Goal: Information Seeking & Learning: Learn about a topic

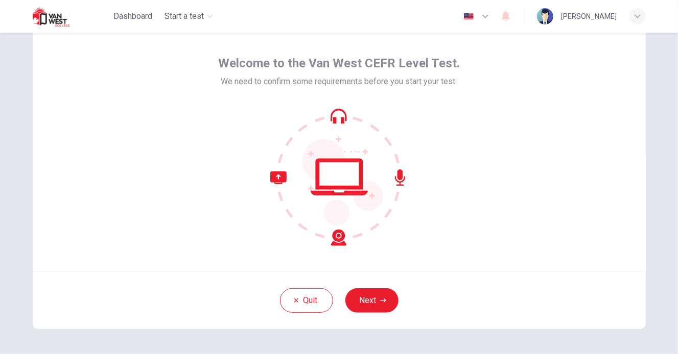
scroll to position [51, 0]
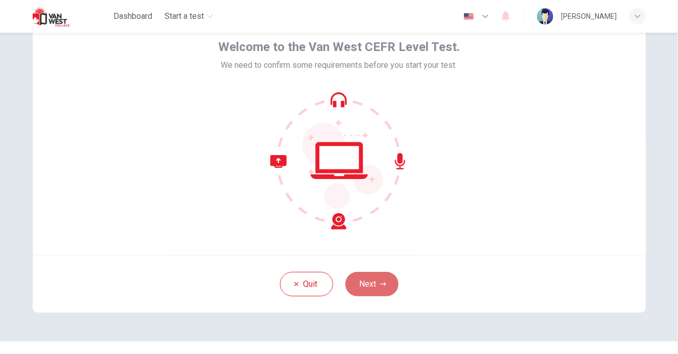
click at [377, 280] on button "Next" at bounding box center [371, 284] width 53 height 25
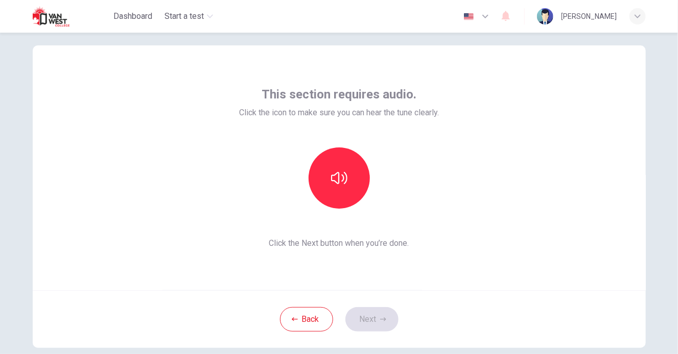
scroll to position [0, 0]
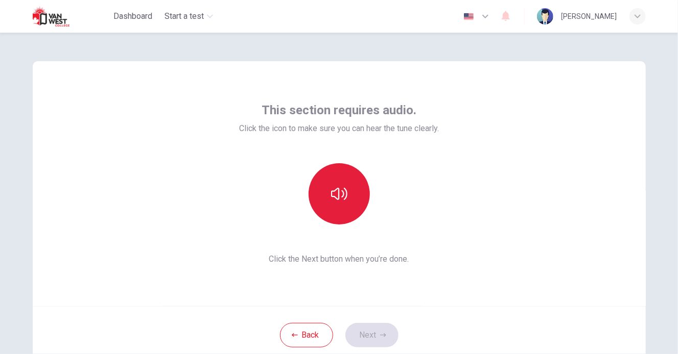
click at [350, 204] on button "button" at bounding box center [338, 193] width 61 height 61
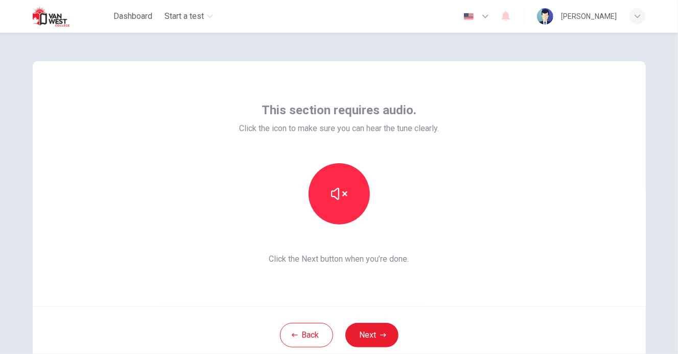
click at [396, 281] on div "This section requires audio. Click the icon to make sure you can hear the tune …" at bounding box center [339, 183] width 613 height 245
click at [378, 331] on button "Next" at bounding box center [371, 335] width 53 height 25
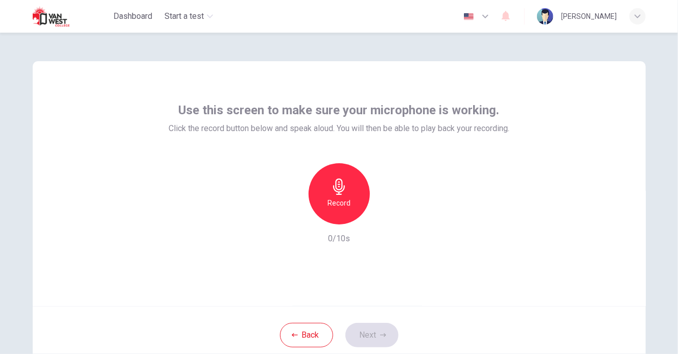
click at [337, 187] on icon "button" at bounding box center [339, 187] width 16 height 16
click at [384, 218] on icon "button" at bounding box center [386, 216] width 5 height 6
click at [373, 335] on button "Next" at bounding box center [371, 335] width 53 height 25
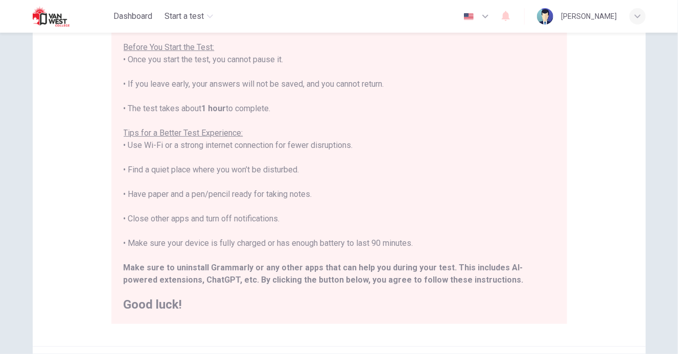
scroll to position [153, 0]
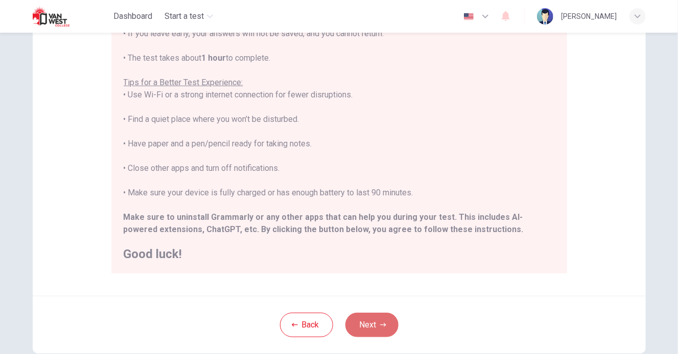
click at [376, 321] on button "Next" at bounding box center [371, 325] width 53 height 25
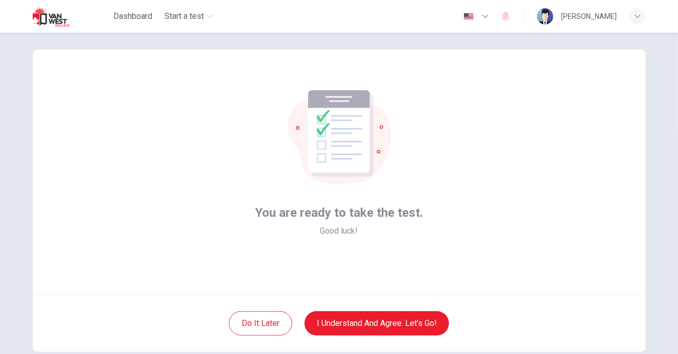
scroll to position [0, 0]
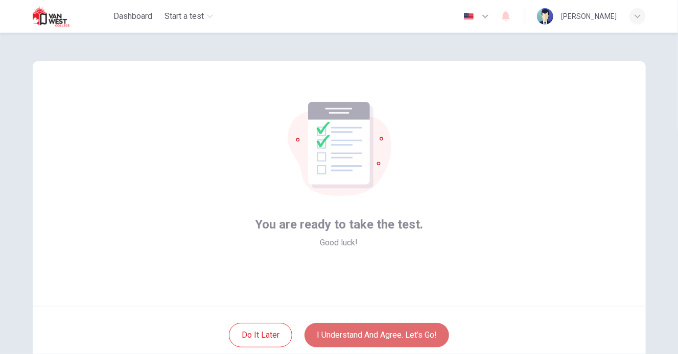
click at [374, 333] on button "I understand and agree. Let’s go!" at bounding box center [376, 335] width 144 height 25
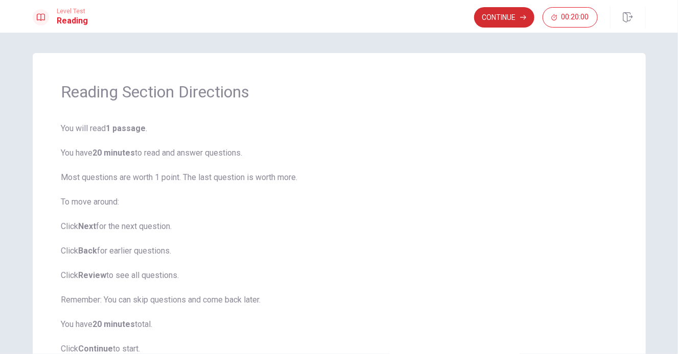
click at [501, 21] on button "Continue" at bounding box center [504, 17] width 60 height 20
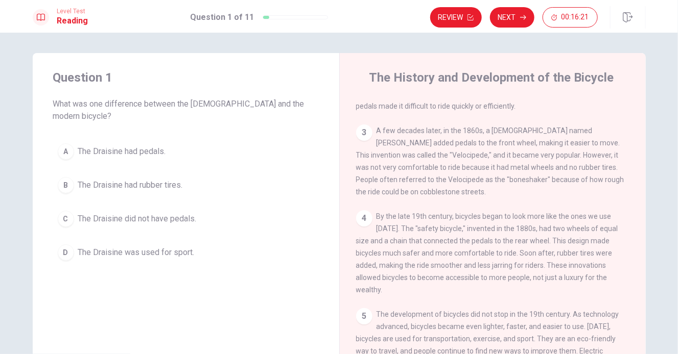
click at [66, 211] on div "C" at bounding box center [66, 219] width 16 height 16
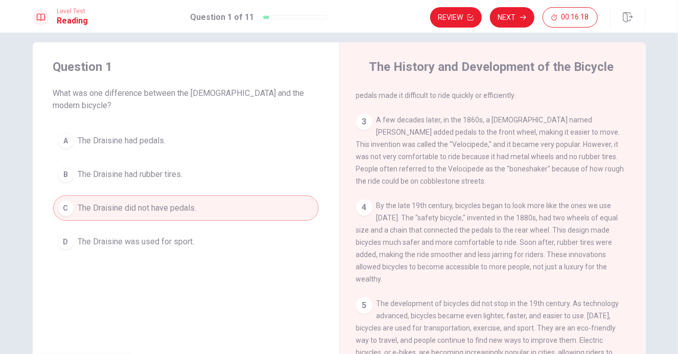
scroll to position [4, 0]
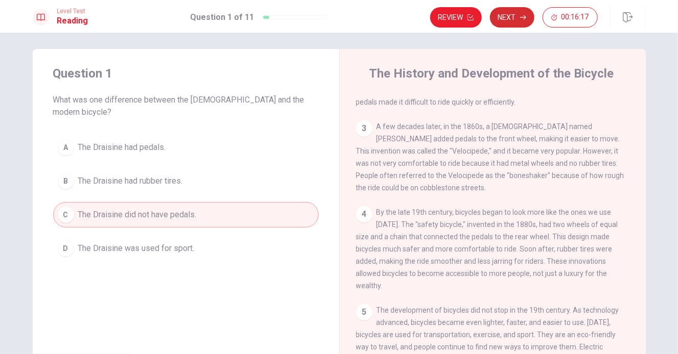
click at [516, 20] on button "Next" at bounding box center [512, 17] width 44 height 20
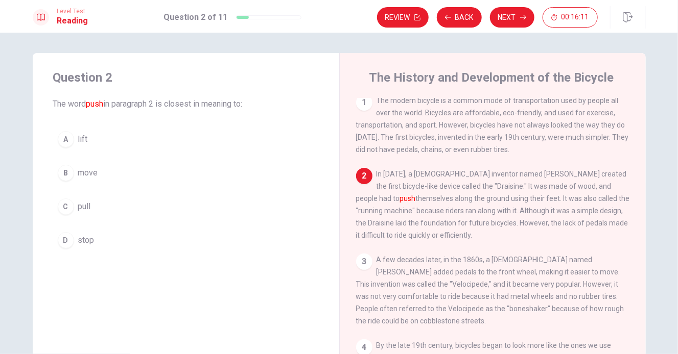
scroll to position [0, 0]
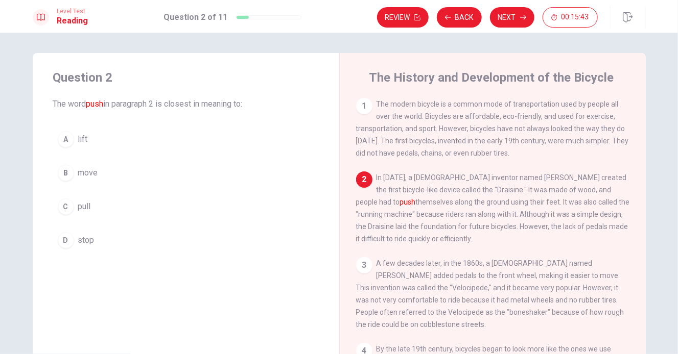
click at [65, 172] on div "B" at bounding box center [66, 173] width 16 height 16
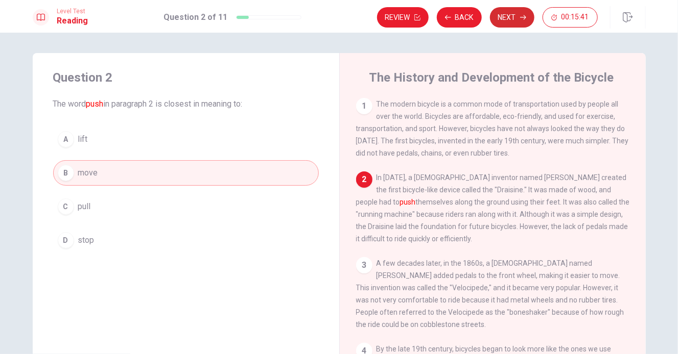
click at [518, 21] on button "Next" at bounding box center [512, 17] width 44 height 20
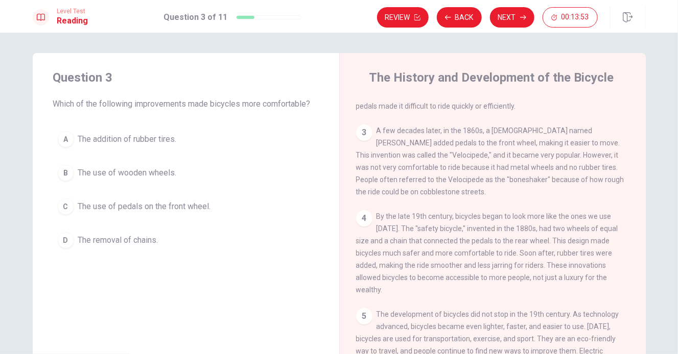
scroll to position [51, 0]
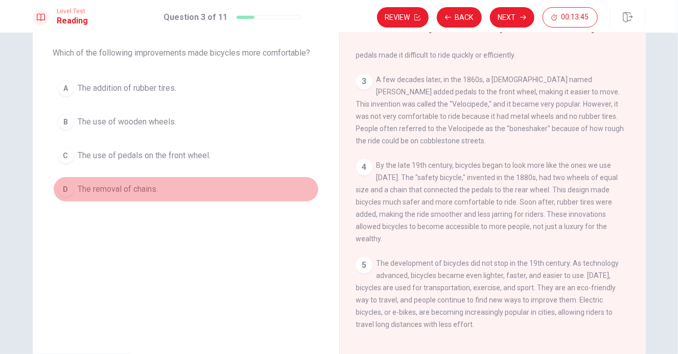
click at [69, 188] on div "D" at bounding box center [66, 189] width 16 height 16
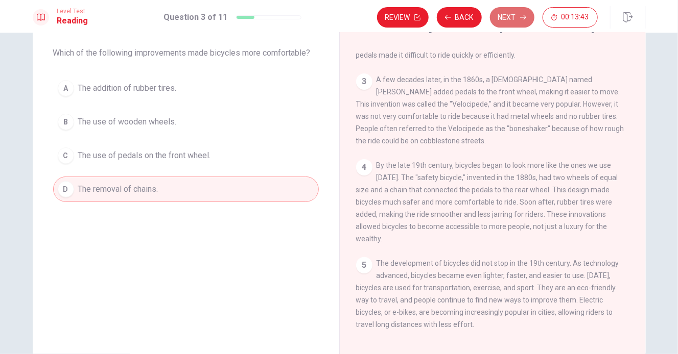
click at [501, 25] on button "Next" at bounding box center [512, 17] width 44 height 20
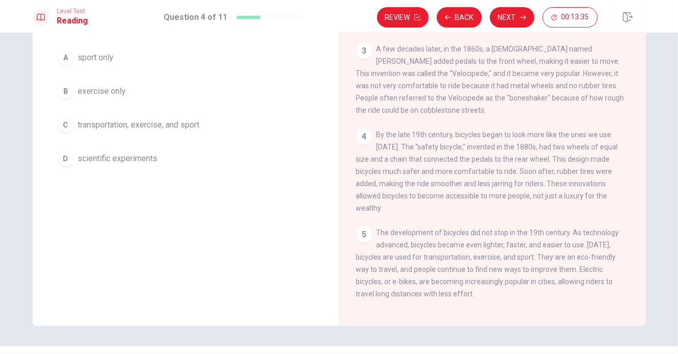
scroll to position [102, 0]
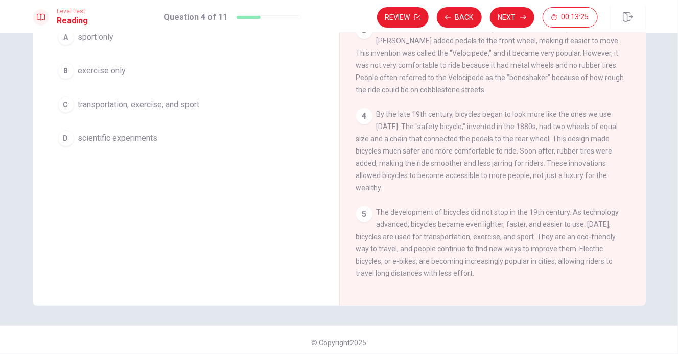
click at [134, 104] on span "transportation, exercise, and sport" at bounding box center [139, 105] width 122 height 12
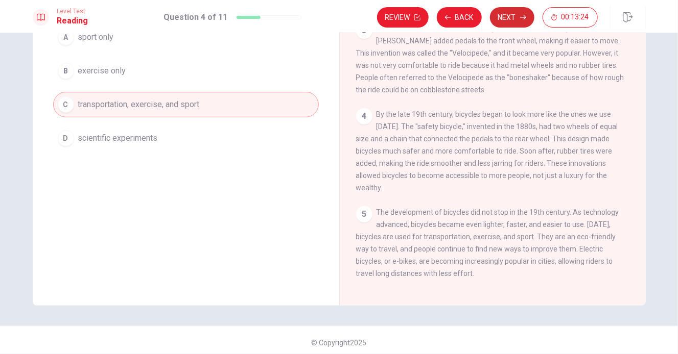
click at [512, 19] on button "Next" at bounding box center [512, 17] width 44 height 20
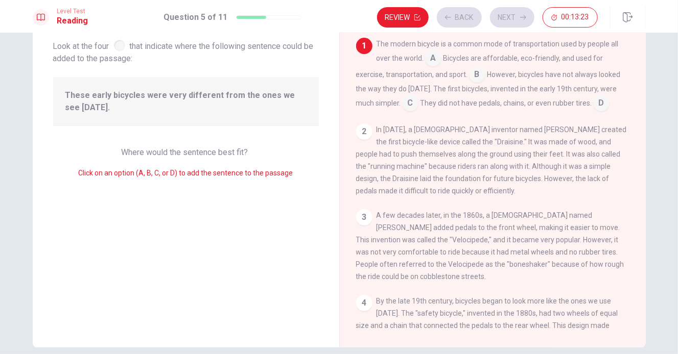
scroll to position [0, 0]
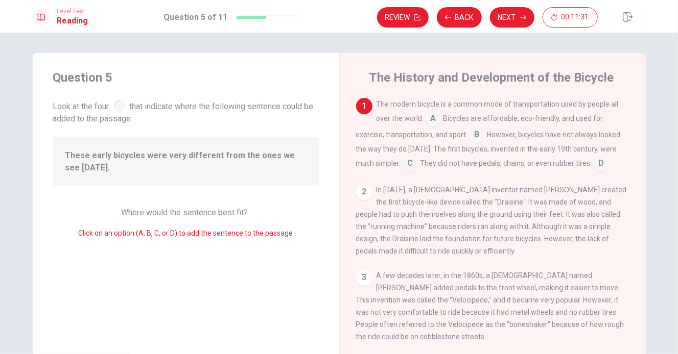
click at [472, 136] on input at bounding box center [477, 136] width 16 height 16
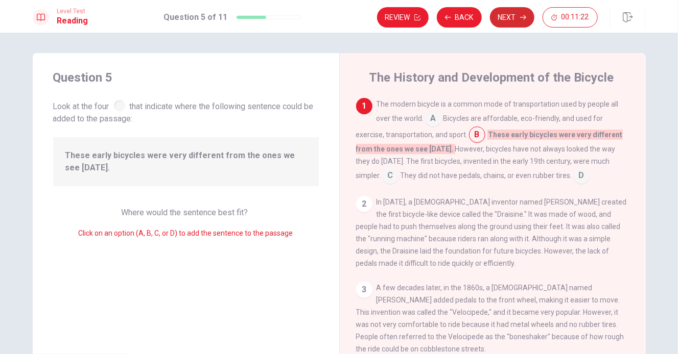
click at [528, 15] on button "Next" at bounding box center [512, 17] width 44 height 20
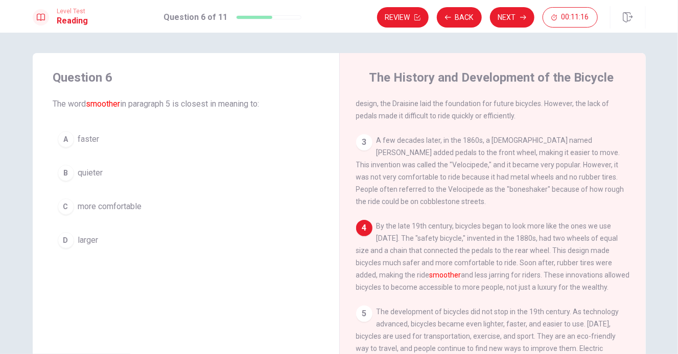
scroll to position [133, 0]
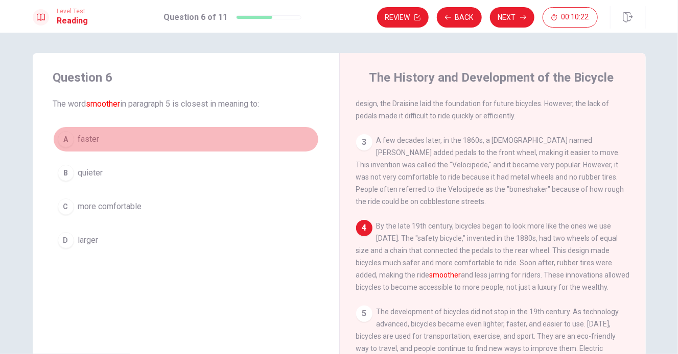
click at [67, 134] on div "A" at bounding box center [66, 139] width 16 height 16
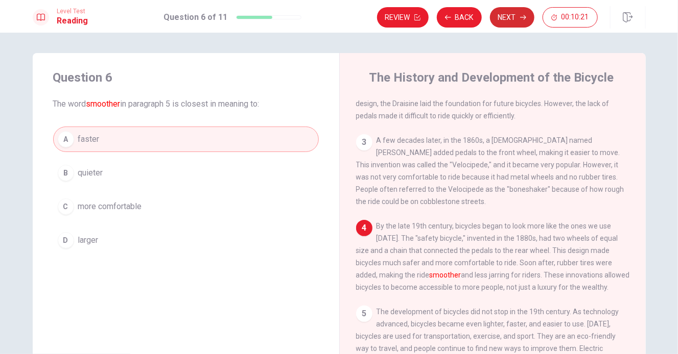
click at [501, 16] on button "Next" at bounding box center [512, 17] width 44 height 20
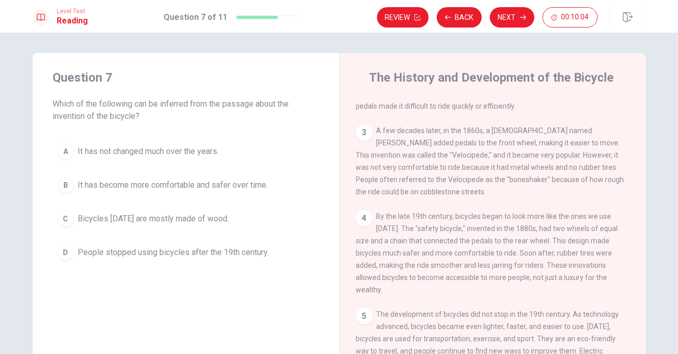
drag, startPoint x: 160, startPoint y: 106, endPoint x: 192, endPoint y: 104, distance: 32.3
click at [186, 104] on span "Which of the following can be inferred from the passage about the invention of …" at bounding box center [186, 110] width 266 height 25
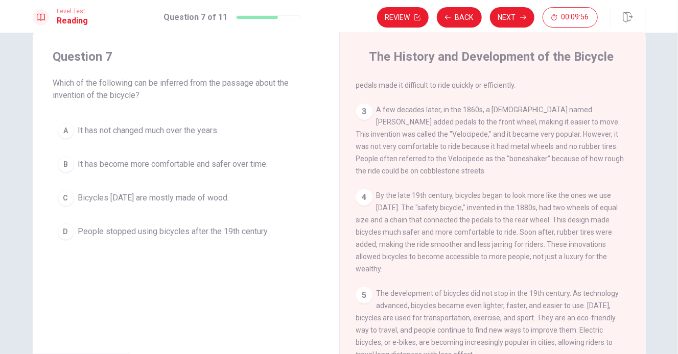
scroll to position [0, 0]
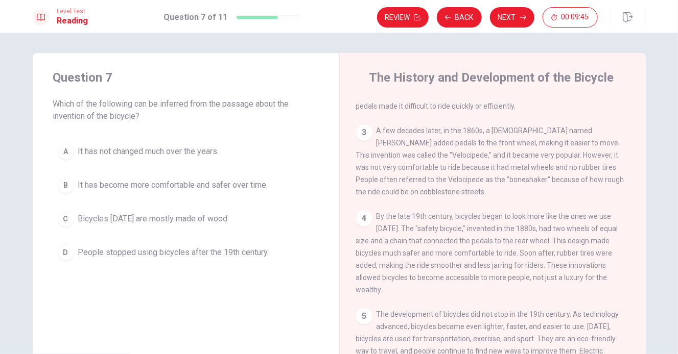
click at [104, 188] on span "It has become more comfortable and safer over time." at bounding box center [173, 185] width 190 height 12
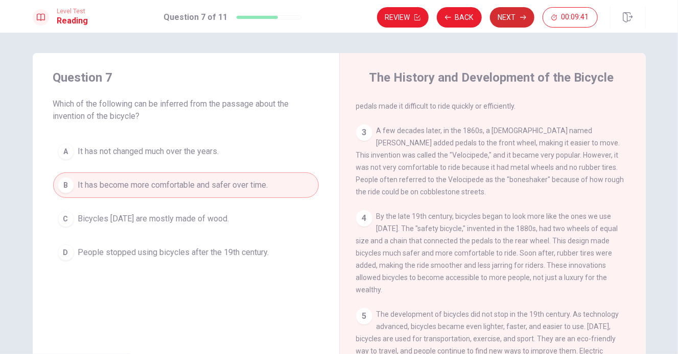
click at [515, 21] on button "Next" at bounding box center [512, 17] width 44 height 20
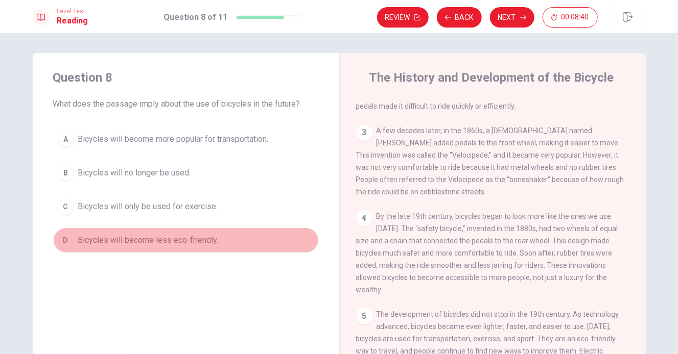
click at [108, 242] on span "Bicycles will become less eco-friendly." at bounding box center [148, 240] width 140 height 12
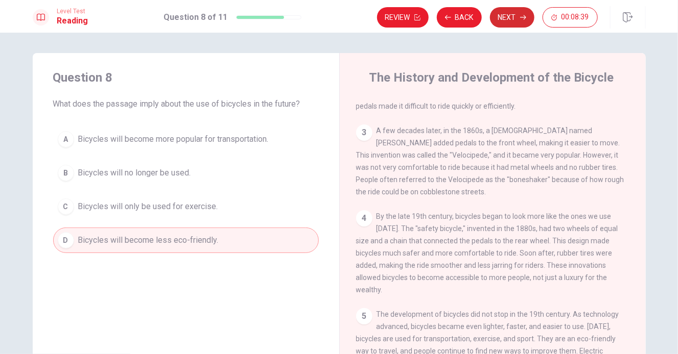
click at [512, 16] on button "Next" at bounding box center [512, 17] width 44 height 20
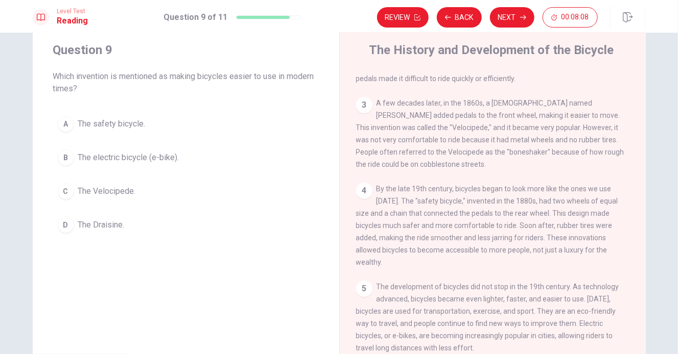
scroll to position [51, 0]
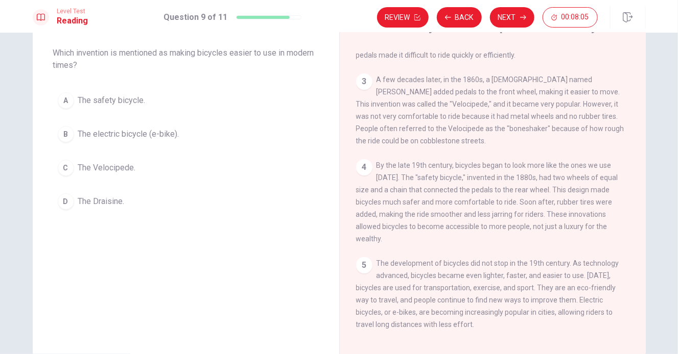
drag, startPoint x: 377, startPoint y: 285, endPoint x: 411, endPoint y: 286, distance: 33.7
click at [410, 286] on span "The development of bicycles did not stop in the 19th century. As technology adv…" at bounding box center [487, 293] width 263 height 69
click at [130, 135] on span "The electric bicycle (e-bike)." at bounding box center [128, 134] width 101 height 12
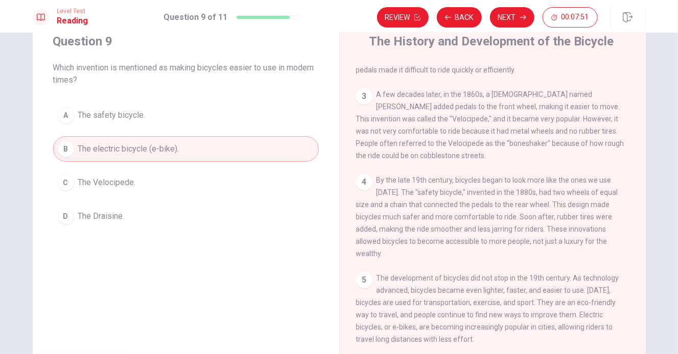
scroll to position [0, 0]
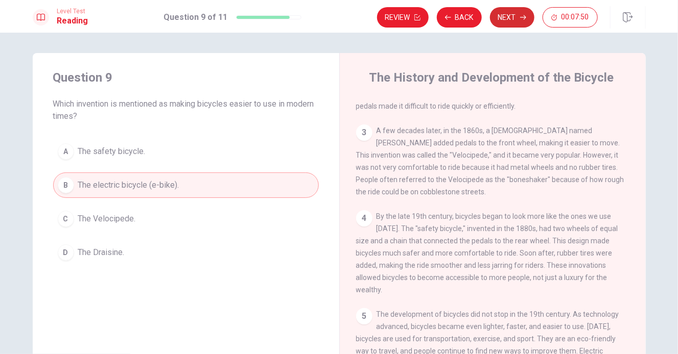
click at [513, 22] on button "Next" at bounding box center [512, 17] width 44 height 20
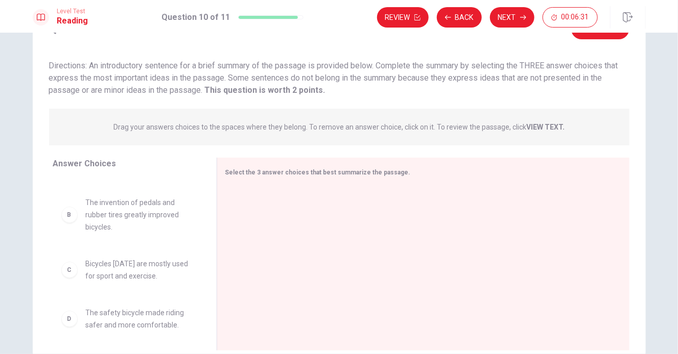
scroll to position [102, 0]
click at [72, 272] on div "D" at bounding box center [69, 268] width 16 height 16
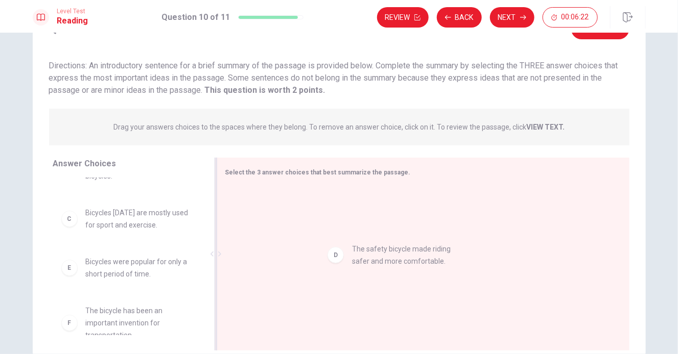
drag, startPoint x: 67, startPoint y: 272, endPoint x: 322, endPoint y: 237, distance: 256.6
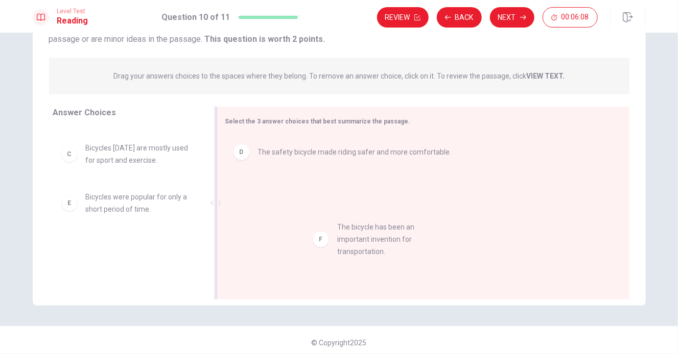
drag, startPoint x: 67, startPoint y: 264, endPoint x: 330, endPoint y: 245, distance: 264.2
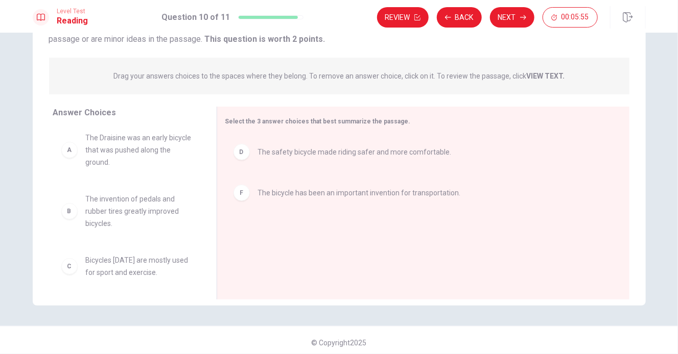
scroll to position [0, 0]
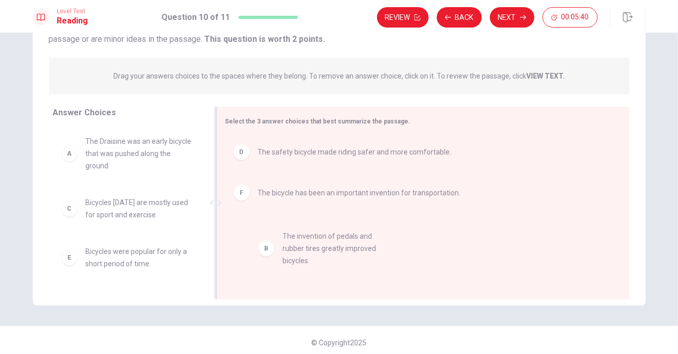
drag, startPoint x: 71, startPoint y: 218, endPoint x: 289, endPoint y: 250, distance: 219.9
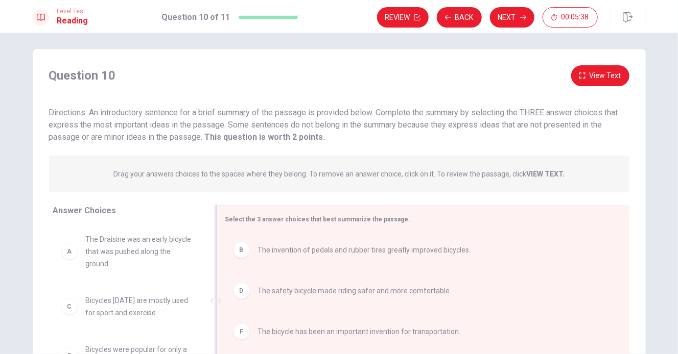
scroll to position [4, 0]
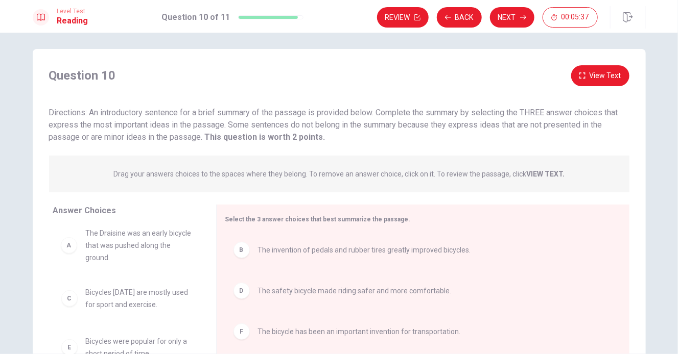
drag, startPoint x: 102, startPoint y: 245, endPoint x: 104, endPoint y: 239, distance: 6.0
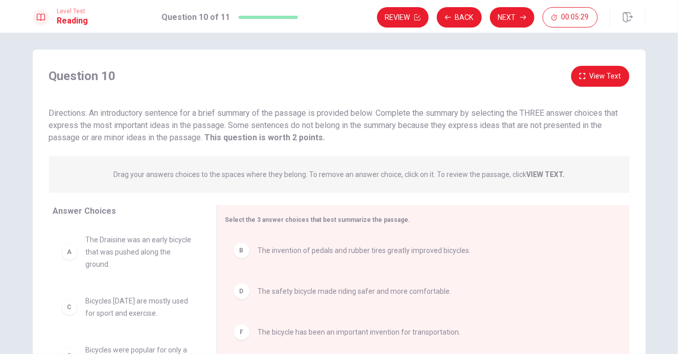
scroll to position [0, 0]
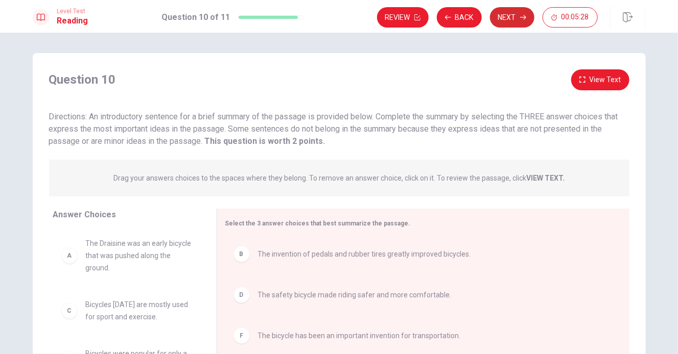
click at [511, 18] on button "Next" at bounding box center [512, 17] width 44 height 20
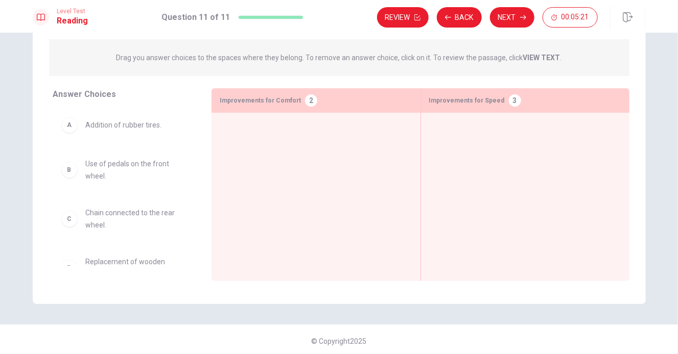
scroll to position [106, 0]
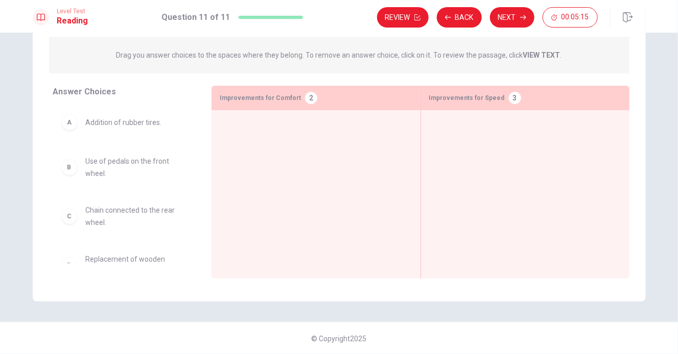
drag, startPoint x: 194, startPoint y: 161, endPoint x: 192, endPoint y: 186, distance: 25.0
click at [192, 186] on div "A Addition of rubber tires. B Use of pedals on the front wheel. C Chain connect…" at bounding box center [128, 184] width 150 height 157
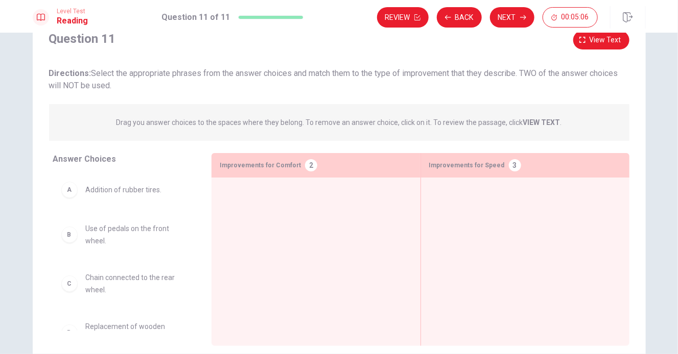
scroll to position [55, 0]
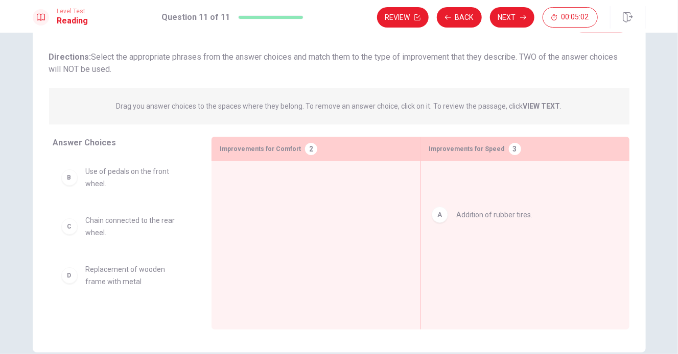
drag, startPoint x: 62, startPoint y: 174, endPoint x: 471, endPoint y: 204, distance: 409.5
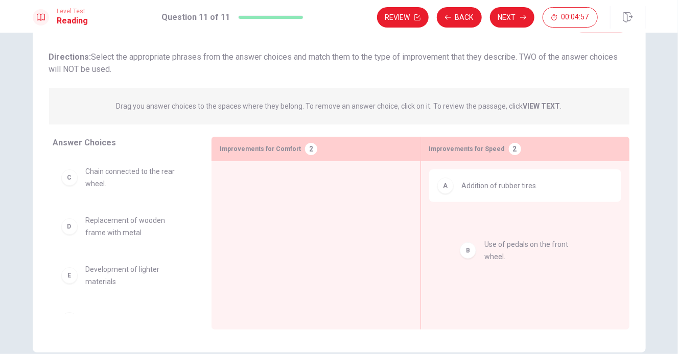
drag, startPoint x: 97, startPoint y: 191, endPoint x: 475, endPoint y: 256, distance: 383.4
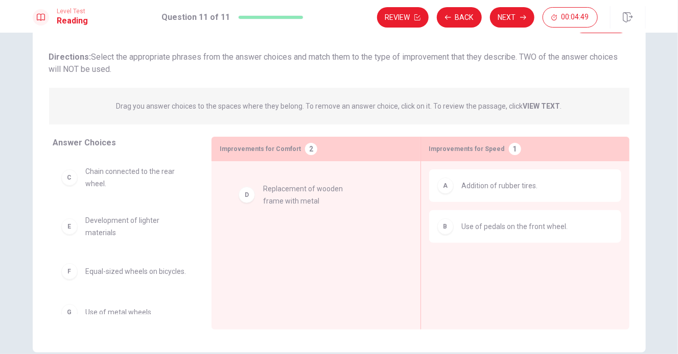
drag, startPoint x: 70, startPoint y: 231, endPoint x: 254, endPoint y: 200, distance: 186.0
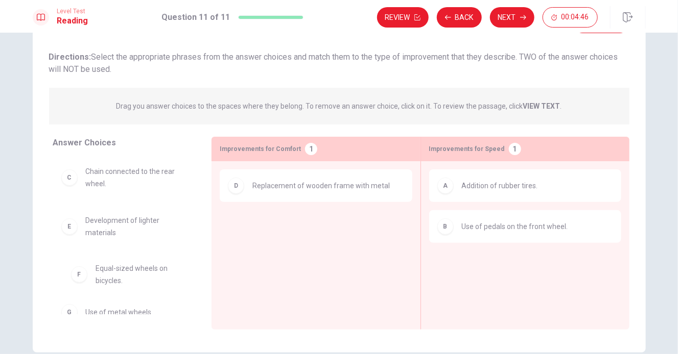
scroll to position [1, 0]
drag, startPoint x: 61, startPoint y: 280, endPoint x: 237, endPoint y: 245, distance: 179.6
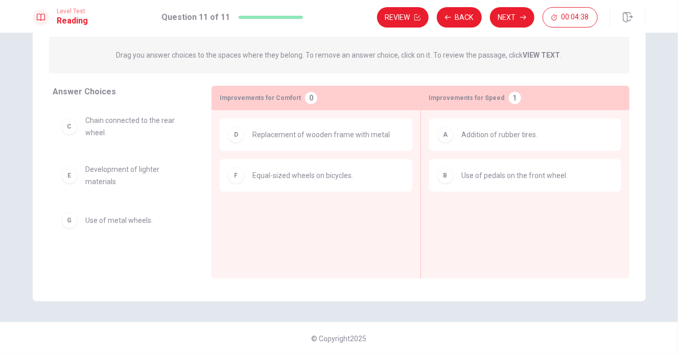
scroll to position [55, 0]
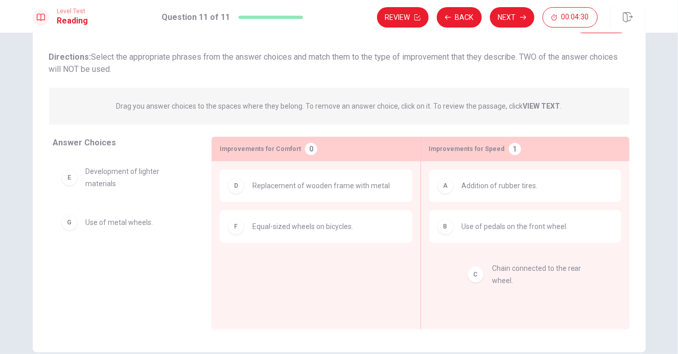
drag, startPoint x: 69, startPoint y: 183, endPoint x: 483, endPoint y: 280, distance: 424.7
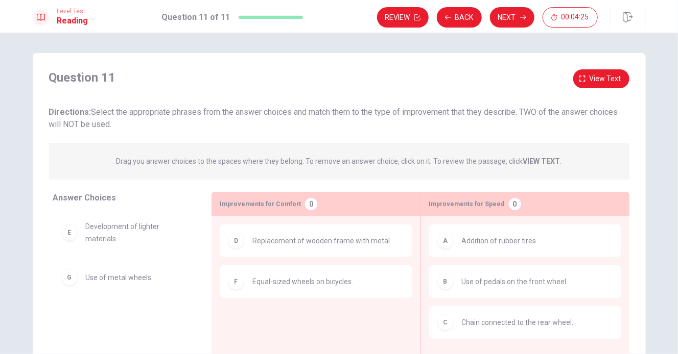
scroll to position [51, 0]
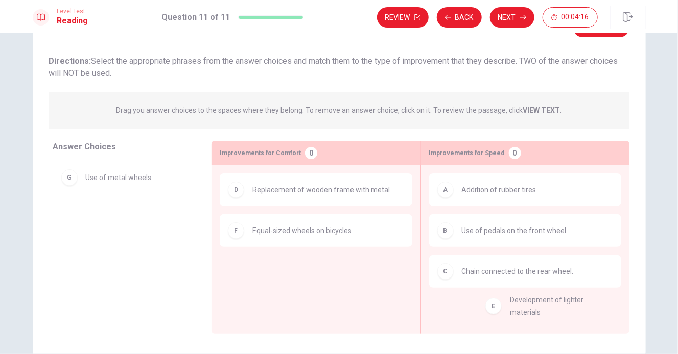
drag, startPoint x: 67, startPoint y: 187, endPoint x: 493, endPoint y: 319, distance: 445.6
drag, startPoint x: 82, startPoint y: 194, endPoint x: 488, endPoint y: 326, distance: 426.3
drag, startPoint x: 63, startPoint y: 189, endPoint x: 251, endPoint y: 280, distance: 209.0
drag, startPoint x: 60, startPoint y: 182, endPoint x: 249, endPoint y: 283, distance: 214.0
drag, startPoint x: 69, startPoint y: 184, endPoint x: 296, endPoint y: 293, distance: 251.0
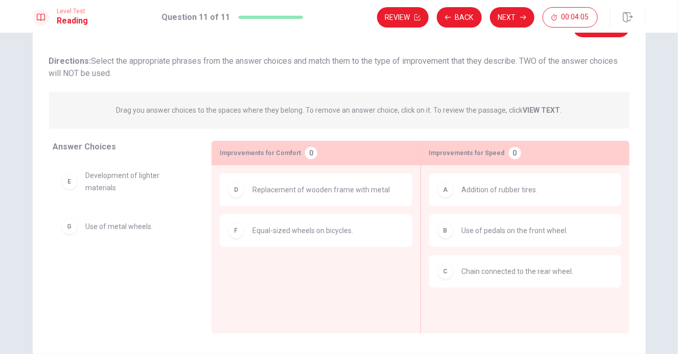
click at [94, 185] on span "Development of lighter materials" at bounding box center [136, 182] width 101 height 25
drag, startPoint x: 70, startPoint y: 185, endPoint x: 327, endPoint y: 300, distance: 280.9
click at [512, 25] on button "Next" at bounding box center [512, 17] width 44 height 20
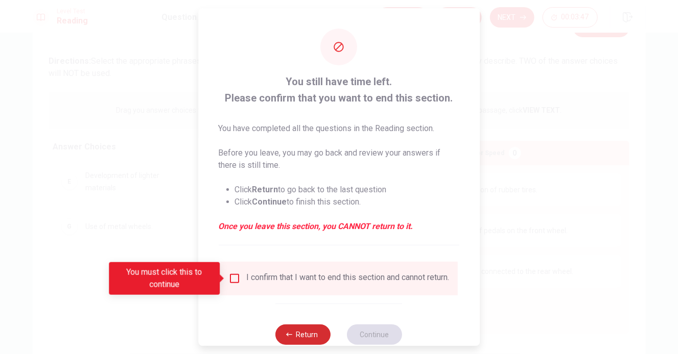
click at [311, 334] on button "Return" at bounding box center [303, 335] width 55 height 20
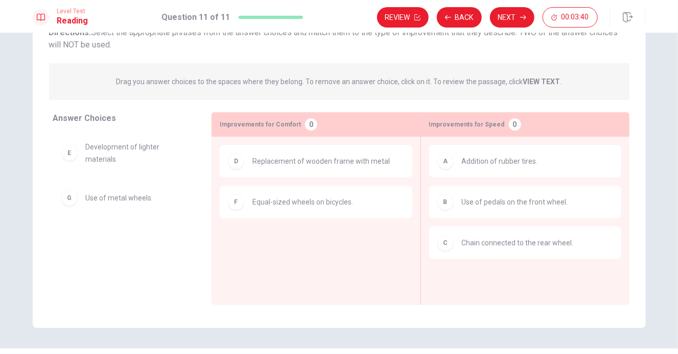
scroll to position [102, 0]
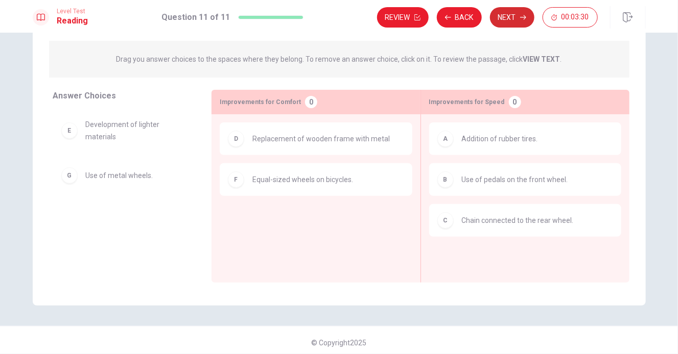
click at [511, 15] on button "Next" at bounding box center [512, 17] width 44 height 20
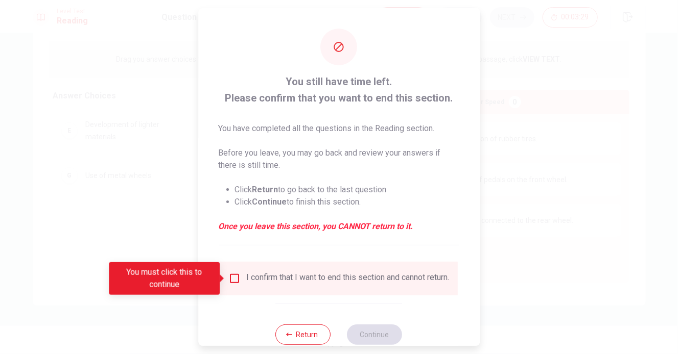
click at [232, 282] on input "You must click this to continue" at bounding box center [234, 279] width 12 height 12
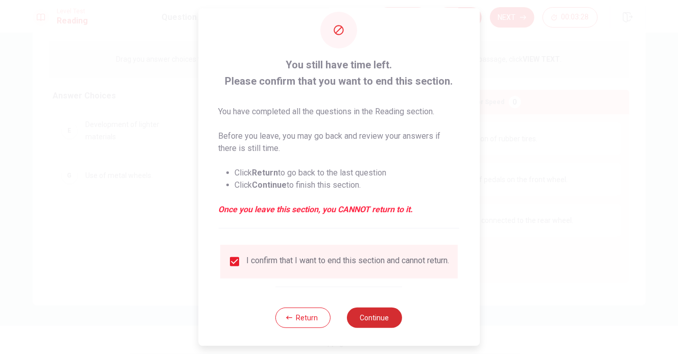
scroll to position [26, 0]
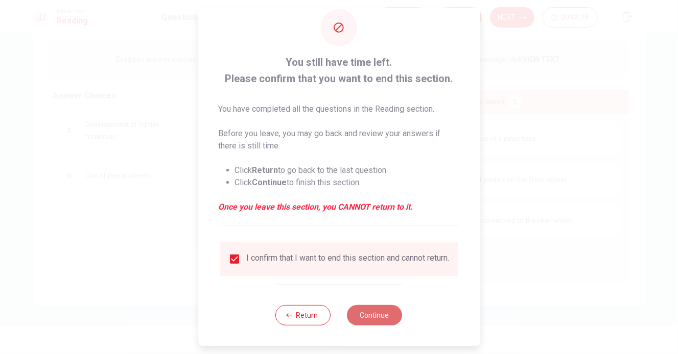
click at [366, 309] on button "Continue" at bounding box center [374, 315] width 55 height 20
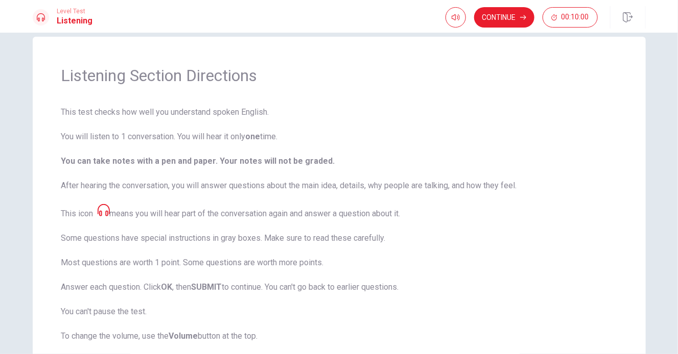
scroll to position [0, 0]
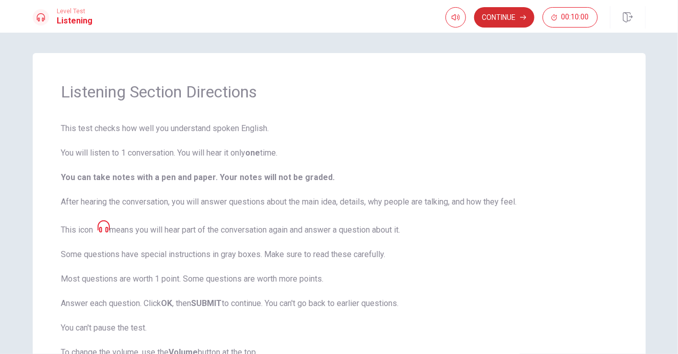
click at [500, 20] on button "Continue" at bounding box center [504, 17] width 60 height 20
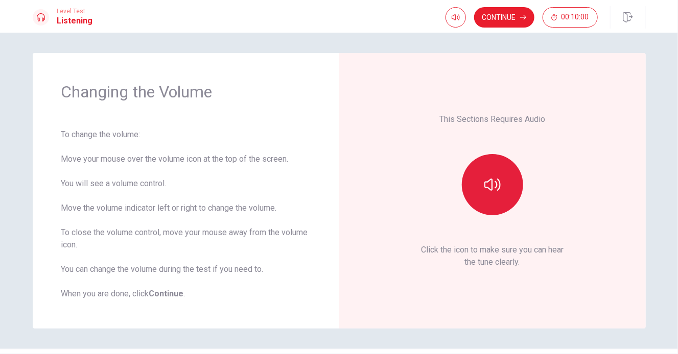
click at [502, 183] on button "button" at bounding box center [492, 184] width 61 height 61
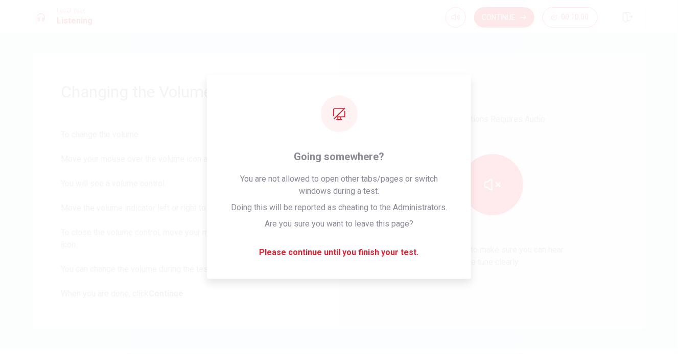
click at [537, 103] on div "This Sections Requires Audio Click the icon to make sure you can hear the tune …" at bounding box center [492, 191] width 249 height 219
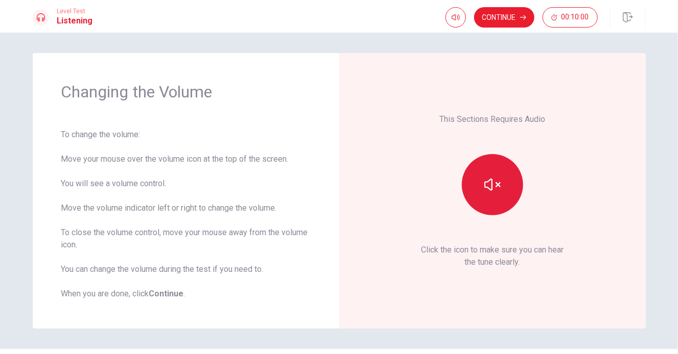
click at [498, 174] on button "button" at bounding box center [492, 184] width 61 height 61
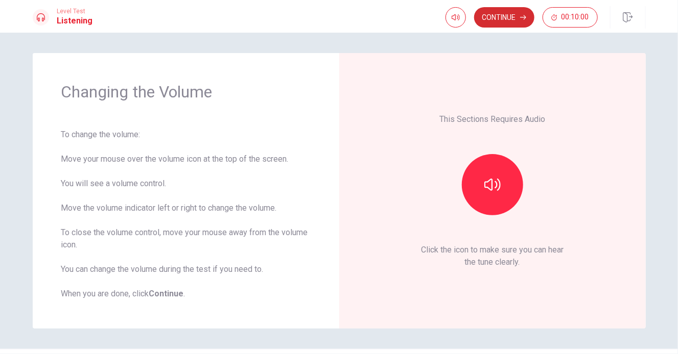
click at [509, 17] on button "Continue" at bounding box center [504, 17] width 60 height 20
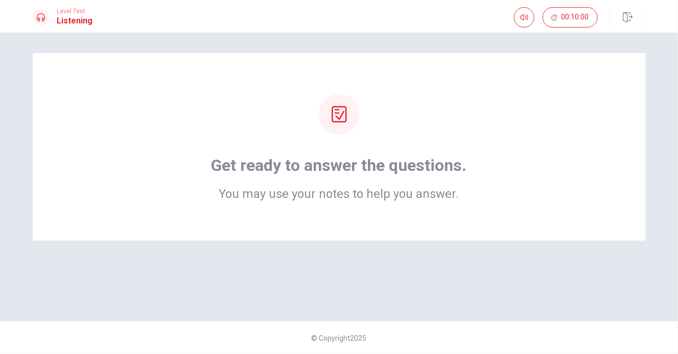
click at [342, 113] on icon at bounding box center [338, 114] width 15 height 16
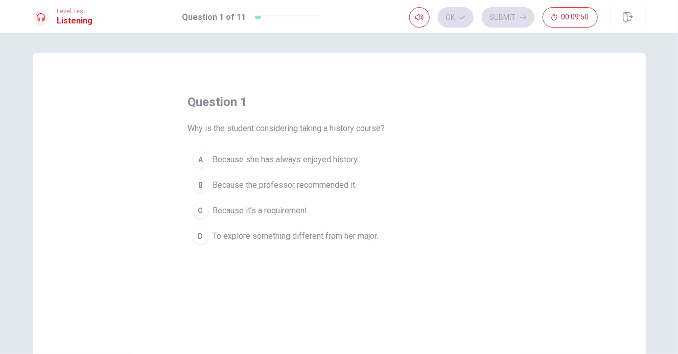
click at [285, 241] on span "To explore something different from her major." at bounding box center [295, 236] width 165 height 12
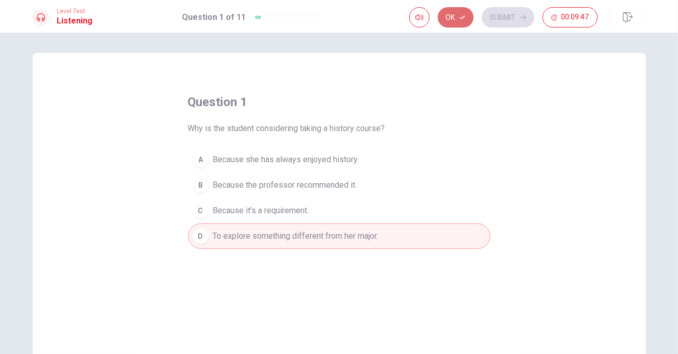
click at [460, 18] on icon "button" at bounding box center [462, 17] width 6 height 6
click at [519, 15] on button "Submit" at bounding box center [507, 17] width 53 height 20
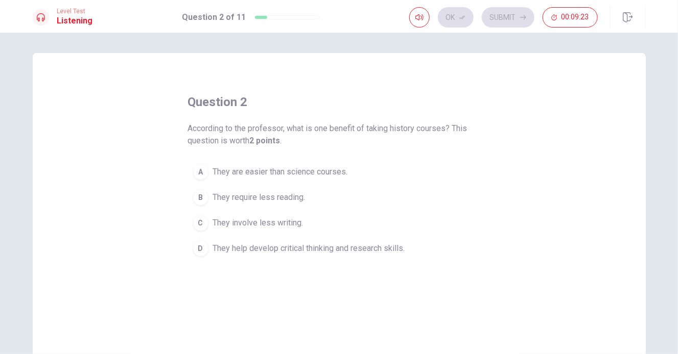
click at [261, 252] on span "They help develop critical thinking and research skills." at bounding box center [309, 249] width 192 height 12
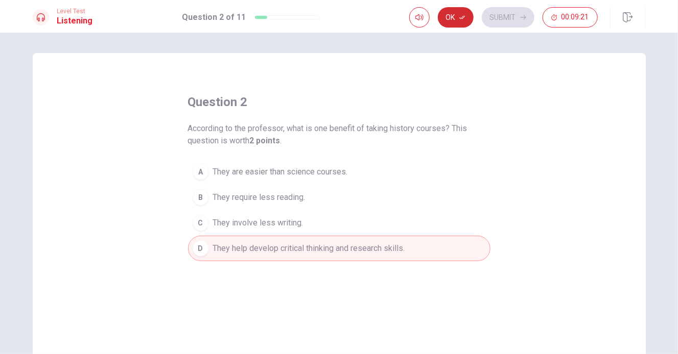
click at [453, 18] on button "Ok" at bounding box center [456, 17] width 36 height 20
click at [492, 19] on button "Submit" at bounding box center [507, 17] width 53 height 20
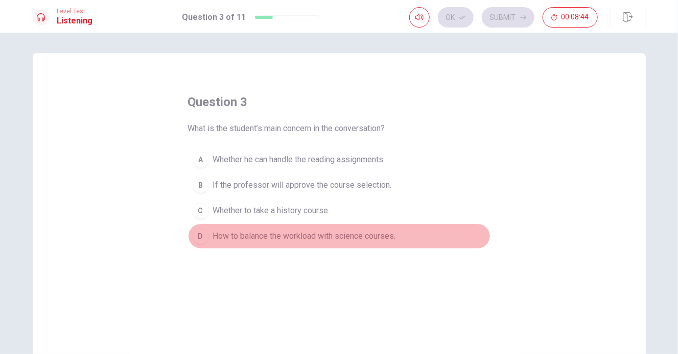
click at [257, 237] on span "How to balance the workload with science courses." at bounding box center [304, 236] width 183 height 12
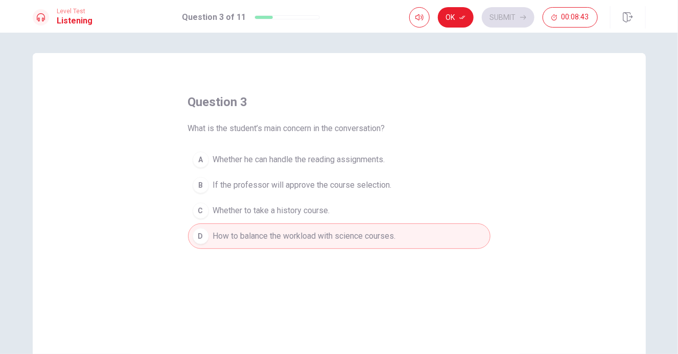
click at [468, 15] on button "Ok" at bounding box center [456, 17] width 36 height 20
click at [488, 12] on button "Submit" at bounding box center [507, 17] width 53 height 20
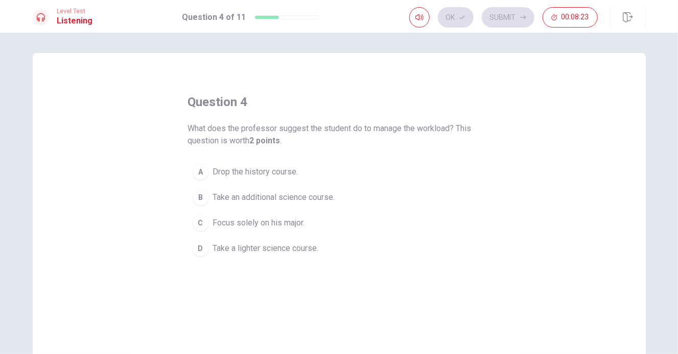
click at [274, 249] on span "Take a lighter science course." at bounding box center [266, 249] width 106 height 12
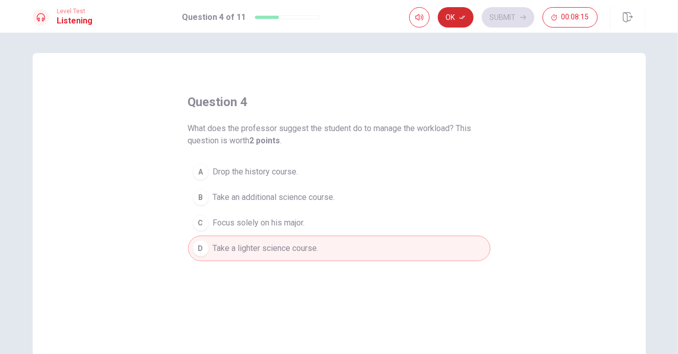
click at [454, 12] on button "Ok" at bounding box center [456, 17] width 36 height 20
click at [496, 19] on button "Submit" at bounding box center [507, 17] width 53 height 20
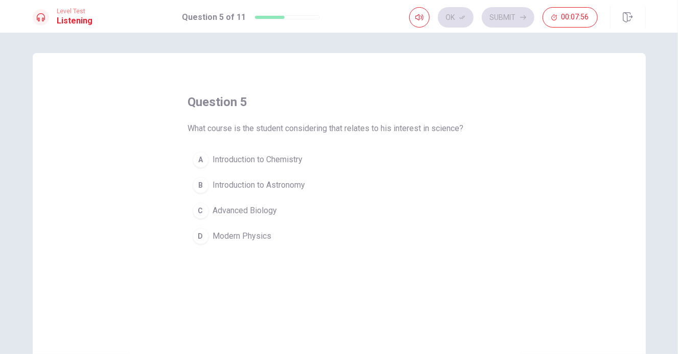
click at [281, 166] on button "A Introduction to Chemistry" at bounding box center [339, 160] width 302 height 26
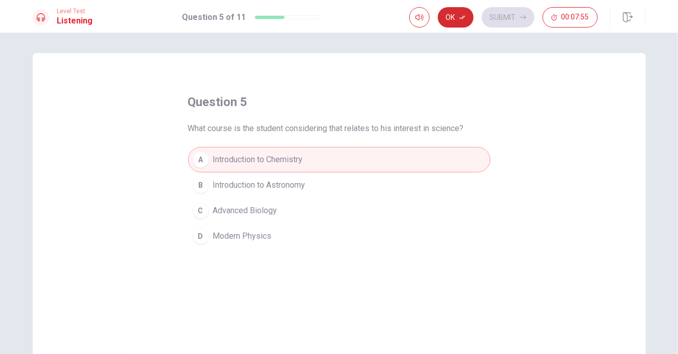
click at [456, 17] on button "Ok" at bounding box center [456, 17] width 36 height 20
click at [499, 17] on button "Submit" at bounding box center [507, 17] width 53 height 20
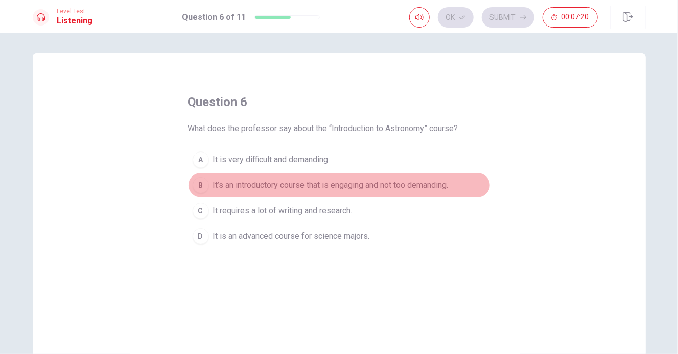
click at [204, 181] on div "B" at bounding box center [200, 185] width 16 height 16
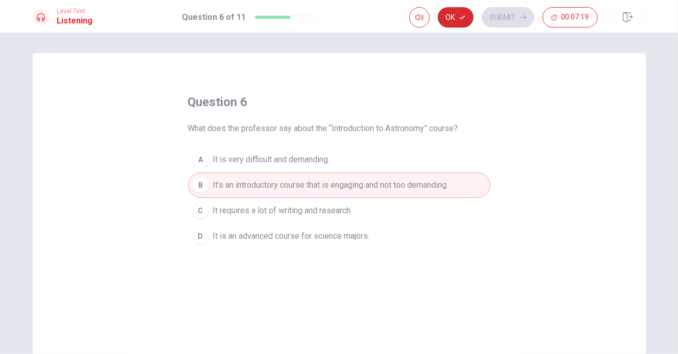
click at [454, 15] on button "Ok" at bounding box center [456, 17] width 36 height 20
click at [495, 16] on button "Submit" at bounding box center [507, 17] width 53 height 20
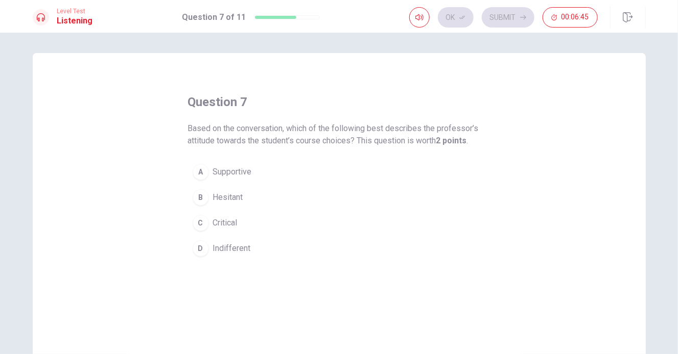
click at [224, 169] on span "Supportive" at bounding box center [232, 172] width 39 height 12
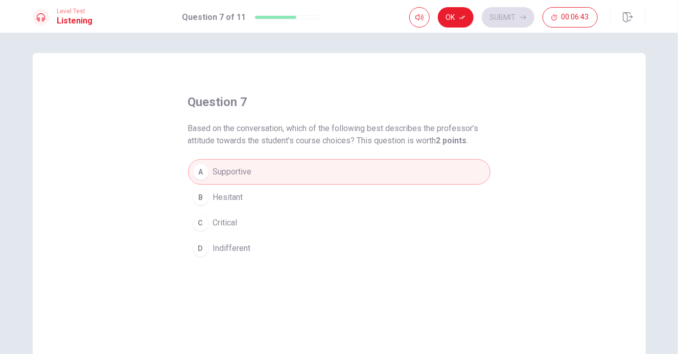
click at [460, 21] on button "Ok" at bounding box center [456, 17] width 36 height 20
click at [496, 20] on button "Submit" at bounding box center [507, 17] width 53 height 20
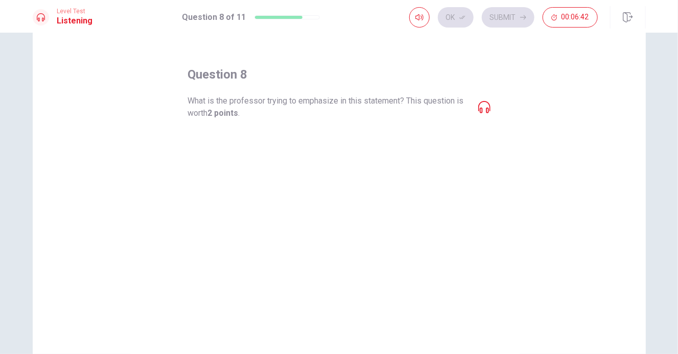
scroll to position [51, 0]
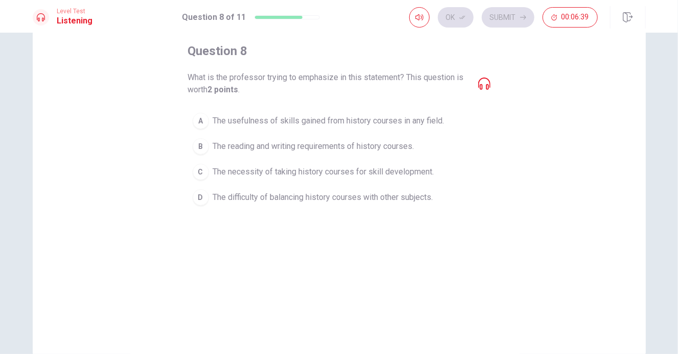
click at [481, 84] on icon at bounding box center [484, 84] width 12 height 12
click at [478, 89] on icon at bounding box center [484, 84] width 12 height 12
click at [484, 84] on icon at bounding box center [484, 84] width 12 height 12
click at [490, 82] on div "question 8 What is the professor trying to emphasize in this statement? This qu…" at bounding box center [339, 179] width 613 height 355
click at [483, 83] on icon at bounding box center [484, 84] width 12 height 12
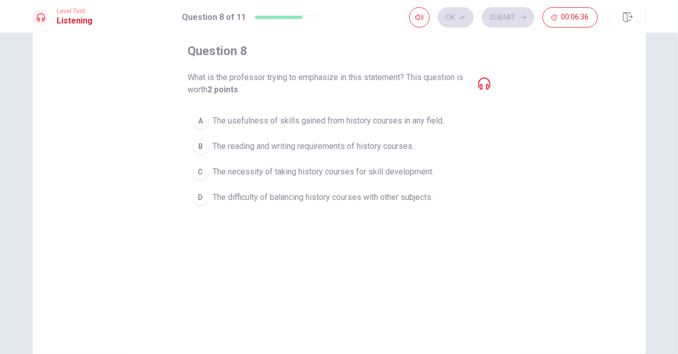
click at [482, 84] on icon at bounding box center [484, 84] width 12 height 12
click at [488, 82] on div "question 8 What is the professor trying to emphasize in this statement? This qu…" at bounding box center [339, 179] width 613 height 355
click at [479, 82] on icon at bounding box center [484, 84] width 12 height 12
click at [234, 146] on span "The reading and writing requirements of history courses." at bounding box center [313, 146] width 201 height 12
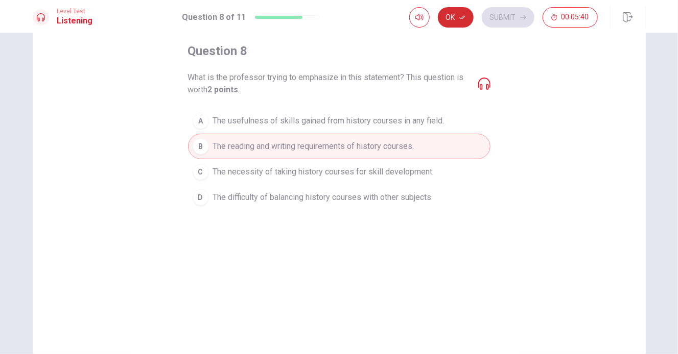
click at [453, 19] on button "Ok" at bounding box center [456, 17] width 36 height 20
click at [513, 16] on button "Submit" at bounding box center [507, 17] width 53 height 20
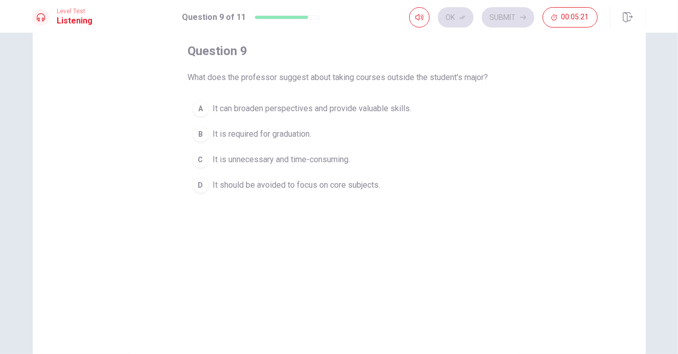
click at [302, 115] on span "It can broaden perspectives and provide valuable skills." at bounding box center [312, 109] width 199 height 12
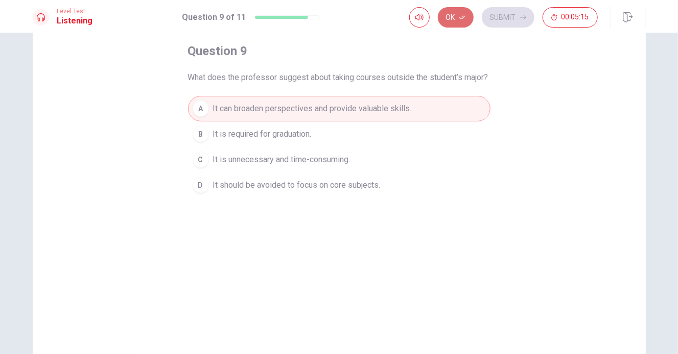
click at [453, 25] on button "Ok" at bounding box center [456, 17] width 36 height 20
click at [505, 20] on button "Submit" at bounding box center [507, 17] width 53 height 20
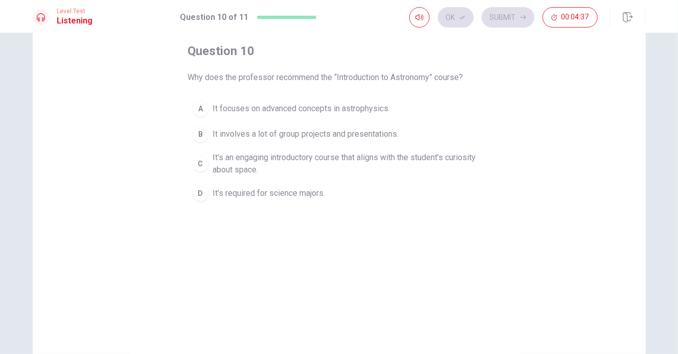
click at [223, 164] on span "It’s an engaging introductory course that aligns with the student’s curiosity a…" at bounding box center [349, 164] width 273 height 25
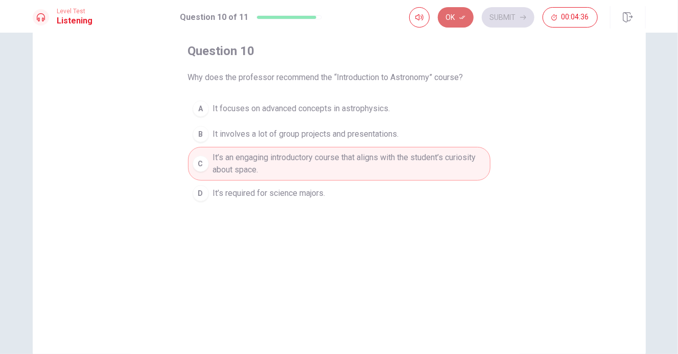
click at [457, 18] on button "Ok" at bounding box center [456, 17] width 36 height 20
click at [509, 22] on button "Submit" at bounding box center [507, 17] width 53 height 20
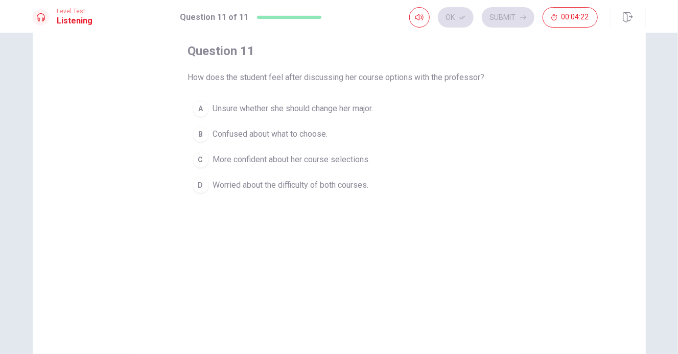
click at [291, 159] on span "More confident about her course selections." at bounding box center [291, 160] width 157 height 12
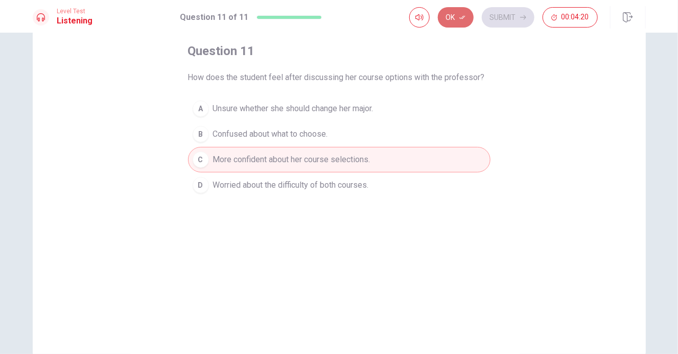
click at [462, 21] on button "Ok" at bounding box center [456, 17] width 36 height 20
click at [493, 19] on button "Submit" at bounding box center [507, 17] width 53 height 20
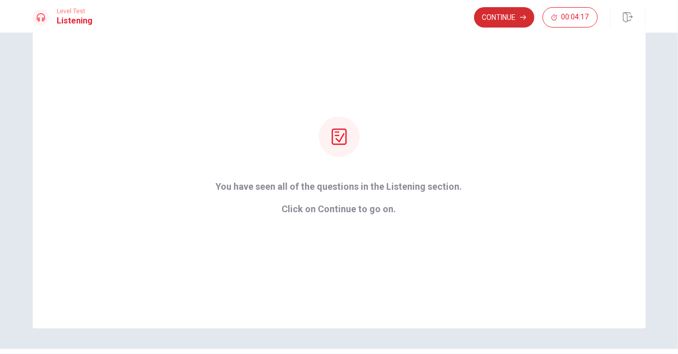
click at [499, 17] on button "Continue" at bounding box center [504, 17] width 60 height 20
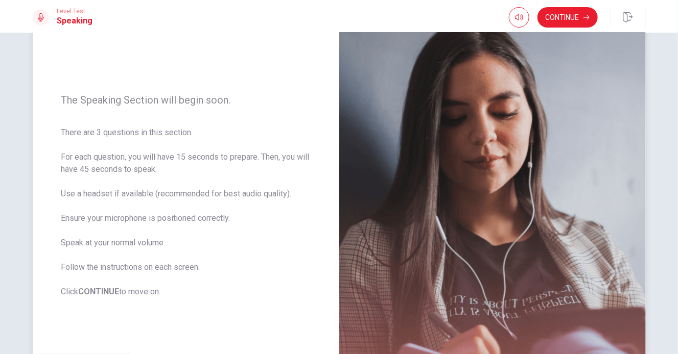
scroll to position [102, 0]
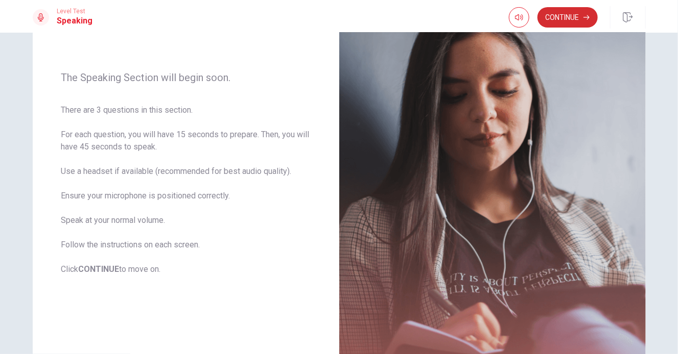
click at [568, 17] on button "Continue" at bounding box center [567, 17] width 60 height 20
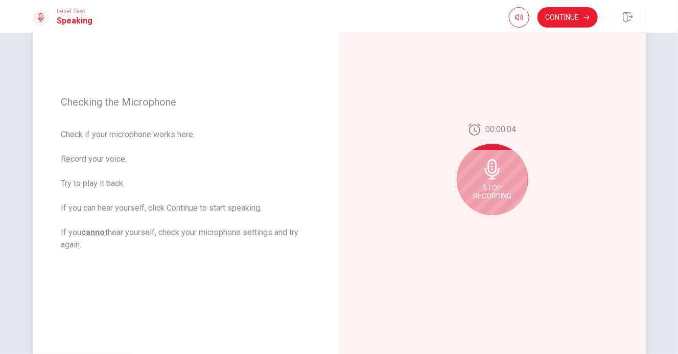
click at [501, 181] on div "Stop Recording" at bounding box center [491, 179] width 71 height 71
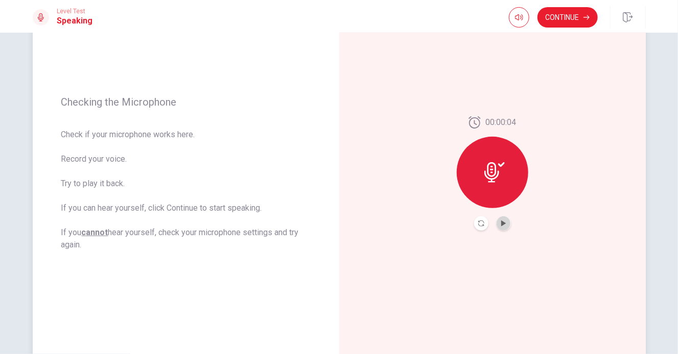
click at [496, 221] on button "Play Audio" at bounding box center [503, 223] width 14 height 14
click at [554, 14] on button "Continue" at bounding box center [567, 17] width 60 height 20
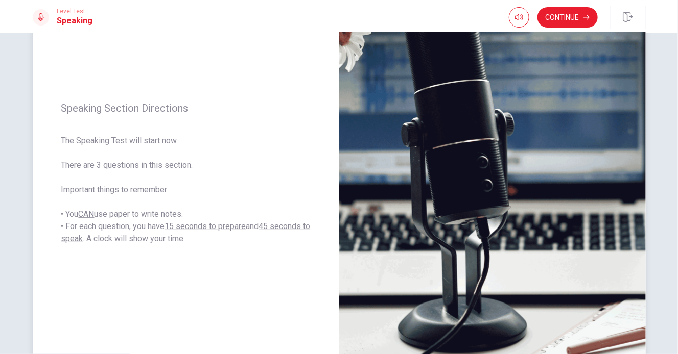
click at [496, 118] on img at bounding box center [492, 173] width 306 height 445
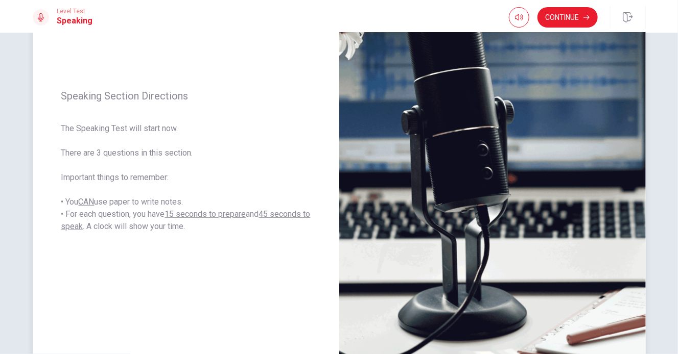
scroll to position [44, 0]
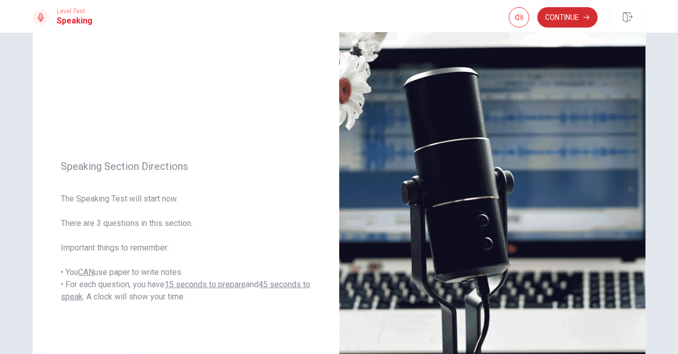
click at [570, 13] on button "Continue" at bounding box center [567, 17] width 60 height 20
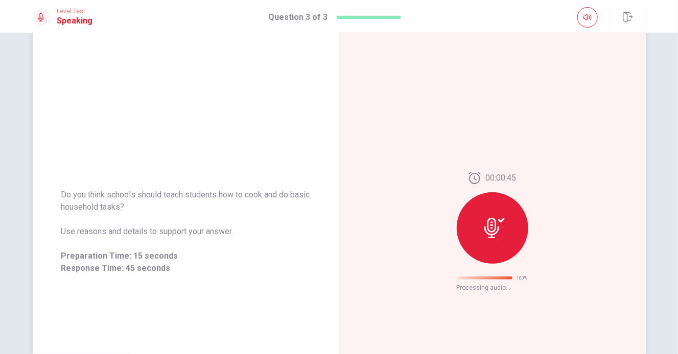
scroll to position [17, 0]
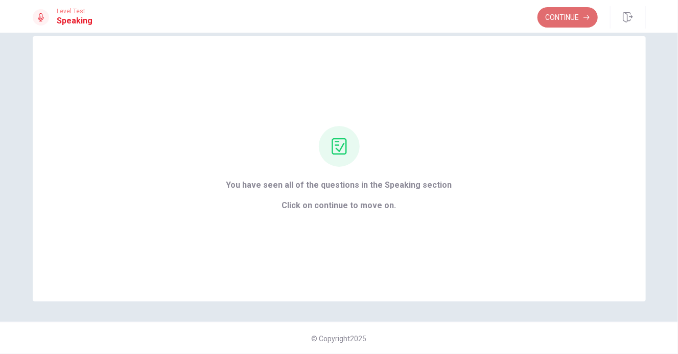
click at [569, 15] on button "Continue" at bounding box center [567, 17] width 60 height 20
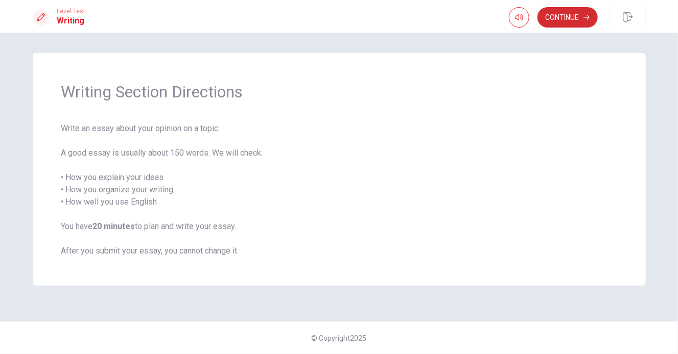
click at [558, 17] on button "Continue" at bounding box center [567, 17] width 60 height 20
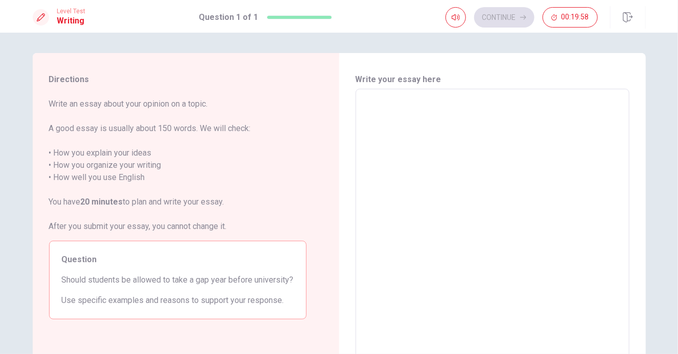
click at [401, 143] on textarea at bounding box center [492, 231] width 259 height 266
click at [396, 154] on textarea at bounding box center [492, 231] width 259 height 266
type textarea "s"
type textarea "x"
type textarea "i"
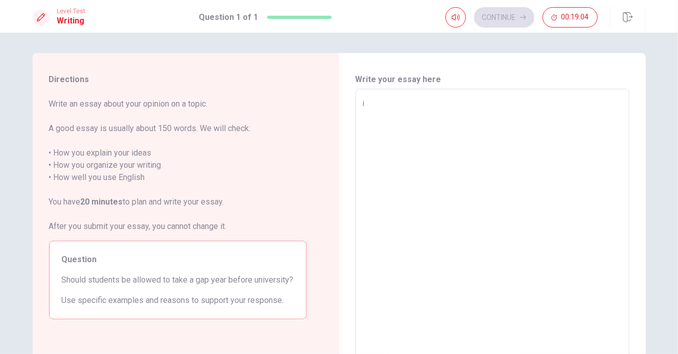
type textarea "x"
type textarea "in"
type textarea "x"
type textarea "in"
type textarea "x"
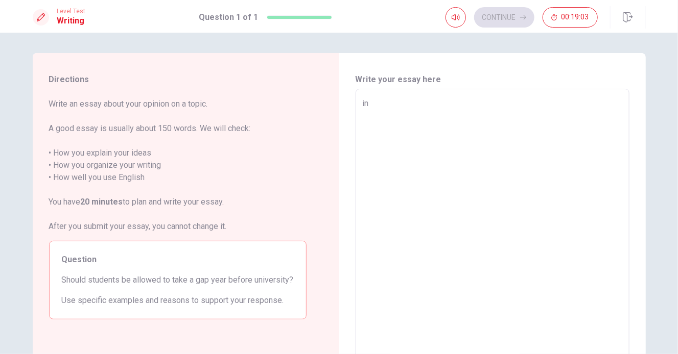
type textarea "in m"
type textarea "x"
type textarea "in my"
type textarea "x"
type textarea "in my"
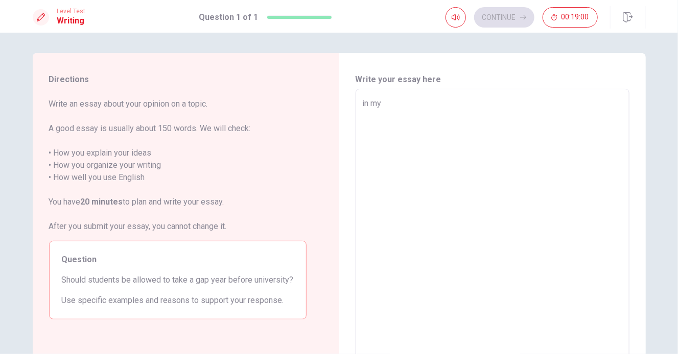
type textarea "x"
type textarea "in my o"
type textarea "x"
type textarea "in my op"
type textarea "x"
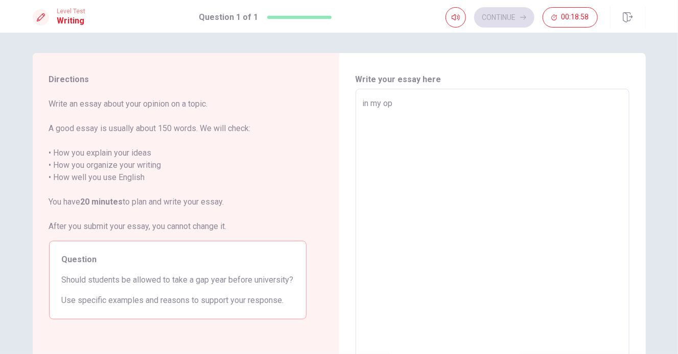
type textarea "in my opn"
type textarea "x"
type textarea "in my opni"
type textarea "x"
type textarea "in my opnio"
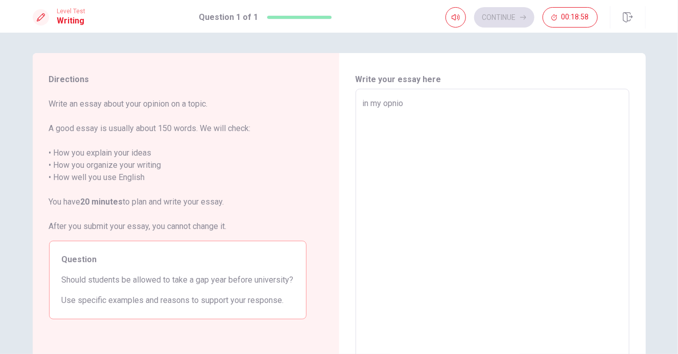
type textarea "x"
type textarea "in my opnion"
type textarea "x"
type textarea "n my opnion"
type textarea "x"
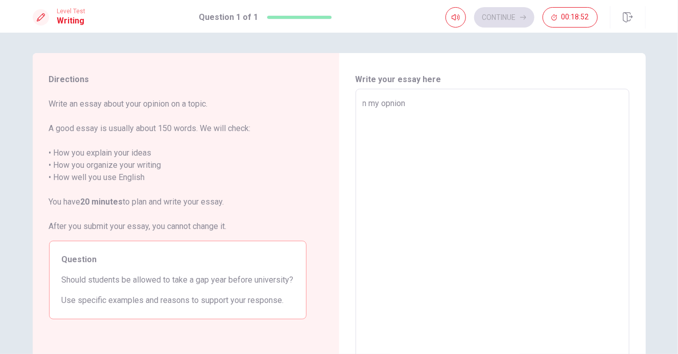
type textarea "In my opnion"
type textarea "x"
type textarea "In my opnion"
type textarea "x"
type textarea "In my opnion ,"
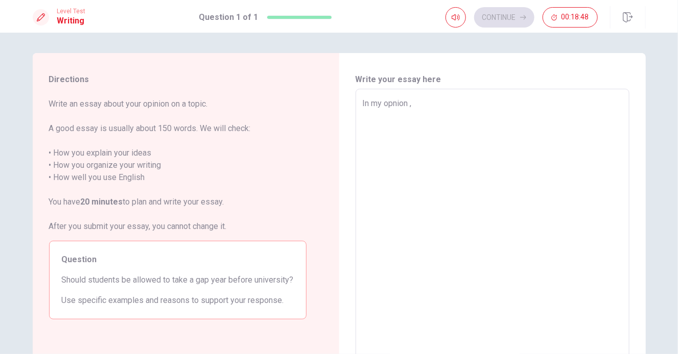
type textarea "x"
type textarea "In my opnion ,"
type textarea "x"
type textarea "In my opnion , i"
type textarea "x"
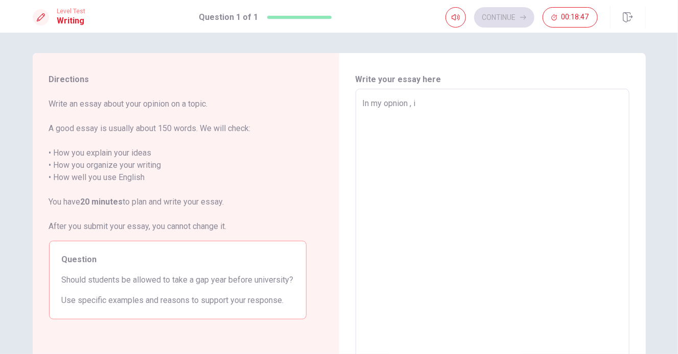
type textarea "In my opnion , i"
type textarea "x"
type textarea "In my opnion , i t"
type textarea "x"
type textarea "In my opnion , i"
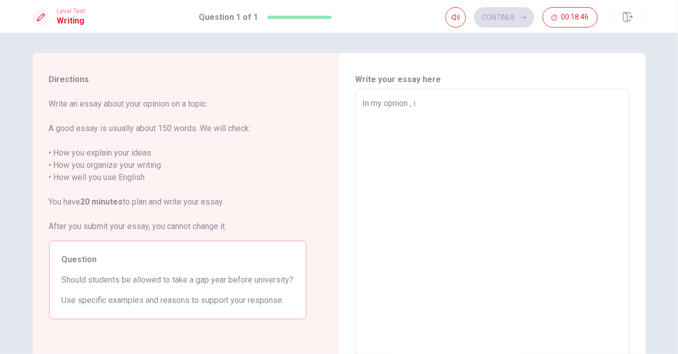
type textarea "x"
type textarea "In my opnion , i"
type textarea "x"
type textarea "In my opnion ,"
type textarea "x"
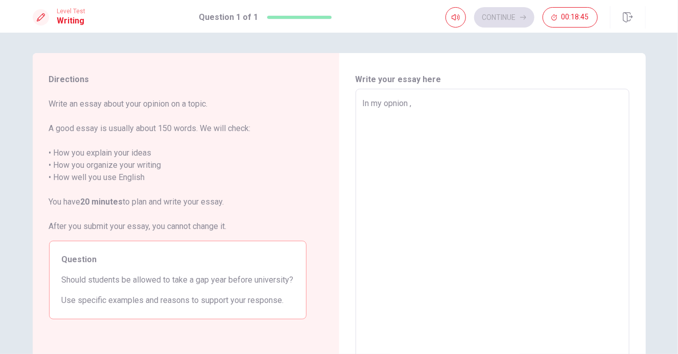
type textarea "In my opnion , I"
type textarea "x"
type textarea "In my opnion , I"
type textarea "x"
type textarea "In my opnion , I t"
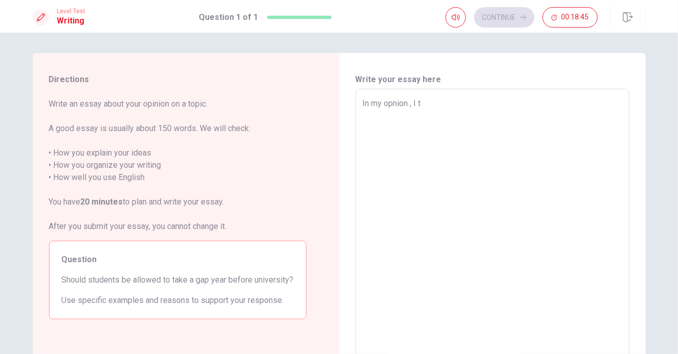
type textarea "x"
type textarea "In my opnion , I th"
type textarea "x"
type textarea "In my opnion , I thi"
type textarea "x"
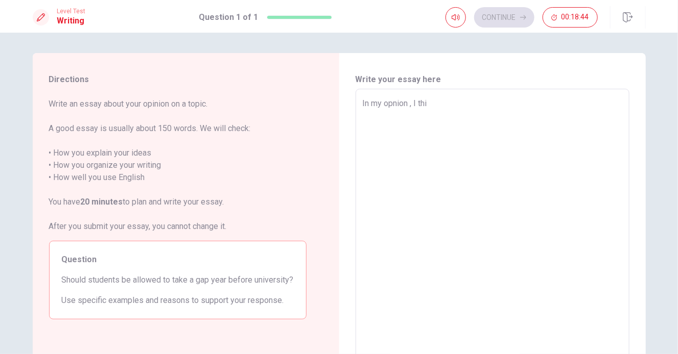
type textarea "In my opnion , I thin"
type textarea "x"
type textarea "In my opnion , I think"
type textarea "x"
type textarea "In my opnion , I think"
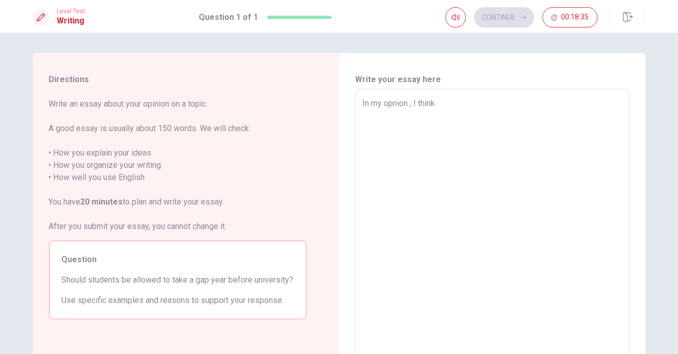
type textarea "x"
type textarea "In my opnion , I think s"
type textarea "x"
type textarea "In my opnion , I think st"
type textarea "x"
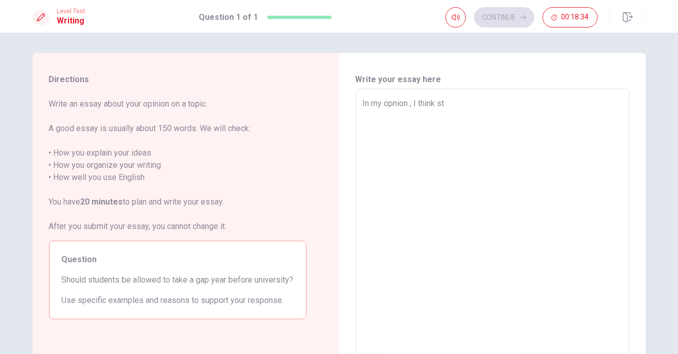
type textarea "In my opnion , I think stu"
type textarea "x"
type textarea "In my opnion , I think stud"
type textarea "x"
type textarea "In my opnion , I think stude"
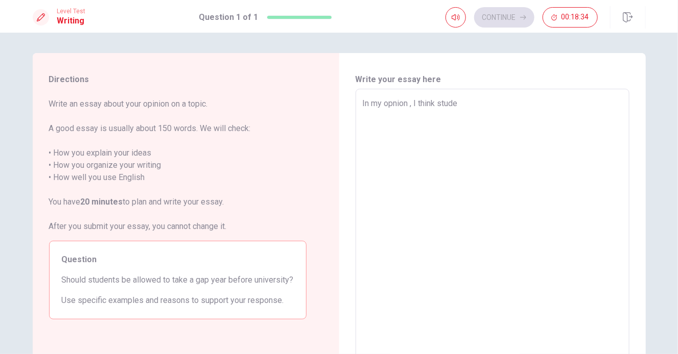
type textarea "x"
type textarea "In my opnion , I think studen"
type textarea "x"
type textarea "In my opnion , I think student"
type textarea "x"
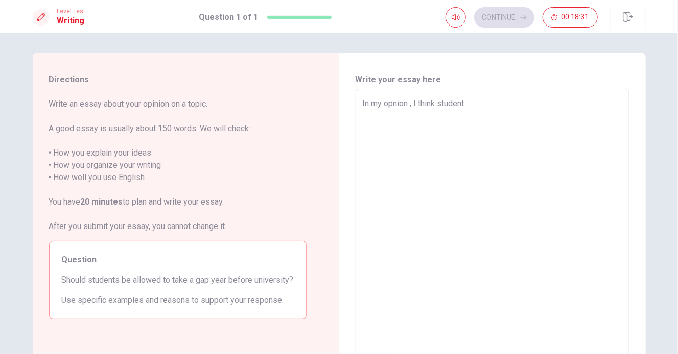
type textarea "In my opnion , I think students"
type textarea "x"
type textarea "In my opnion , I think students"
type textarea "x"
type textarea "In my opnion , I think students i"
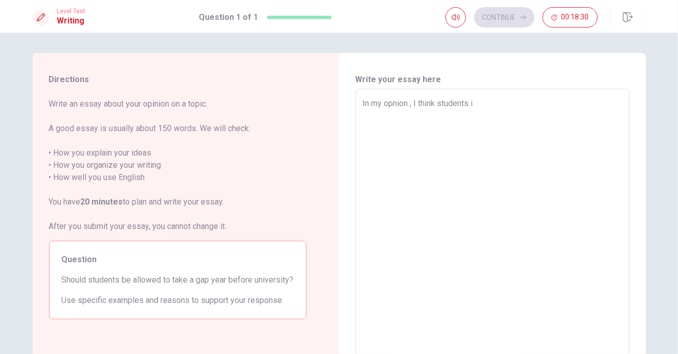
type textarea "x"
type textarea "In my opnion , I think students it"
type textarea "x"
type textarea "In my opnion , I think students it'"
type textarea "x"
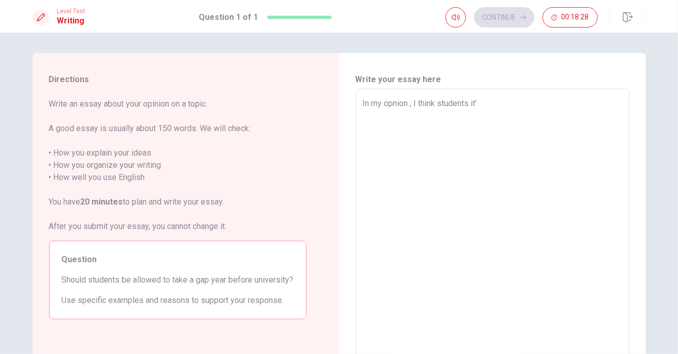
type textarea "In my opnion , I think students it's"
type textarea "x"
type textarea "In my opnion , I think students it's"
type textarea "x"
type textarea "In my opnion , I think students it's a"
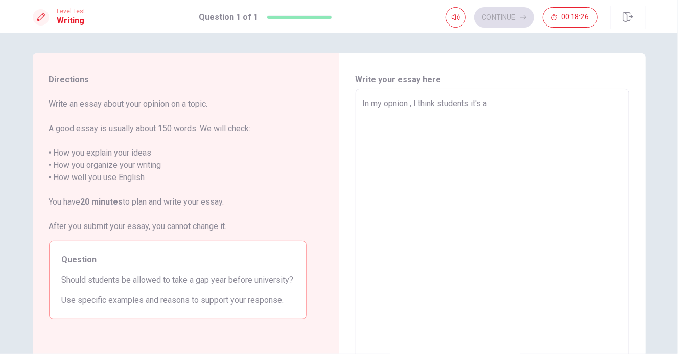
type textarea "x"
type textarea "In my opnion , I think students it's al"
type textarea "x"
type textarea "In my opnion , I think students it's all"
type textarea "x"
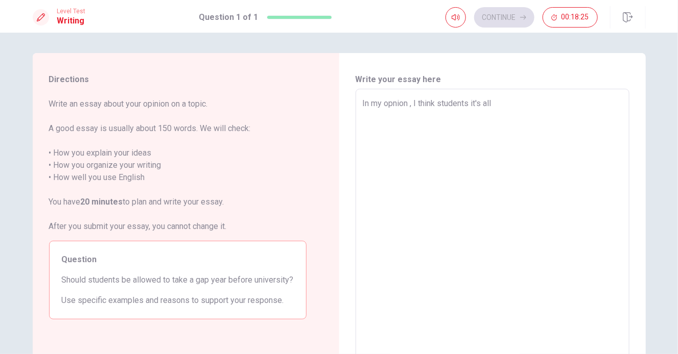
type textarea "In my opnion , I think students it's allo"
type textarea "x"
type textarea "In my opnion , I think students it's allow"
type textarea "x"
type textarea "In my opnion , I think students it's allowe"
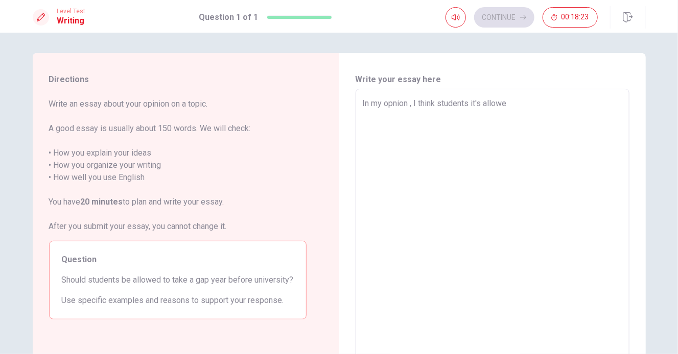
type textarea "x"
type textarea "In my opnion , I think students it's allowed"
type textarea "x"
type textarea "In my opnion , I think students it's allowed"
type textarea "x"
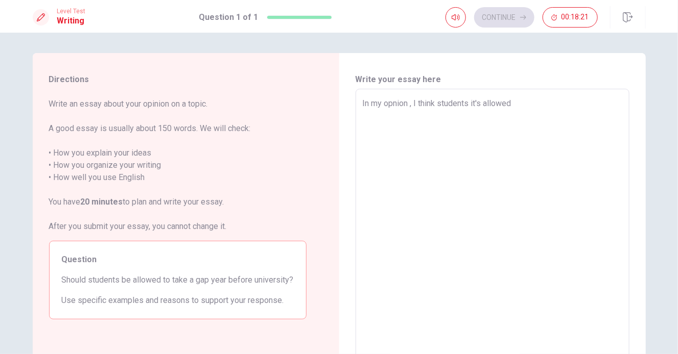
type textarea "In my opnion , I think students it's allowed t"
type textarea "x"
type textarea "In my opnion , I think students it's allowed to"
type textarea "x"
type textarea "In my opnion , I think students it's allowed to"
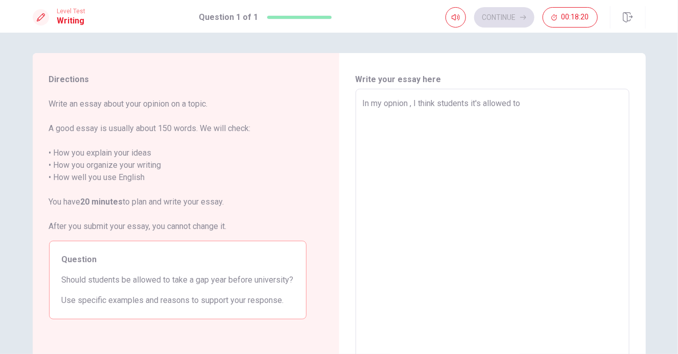
type textarea "x"
type textarea "In my opnion , I think students it's allowed to h"
type textarea "x"
type textarea "In my opnion , I think students it's allowed to ha"
type textarea "x"
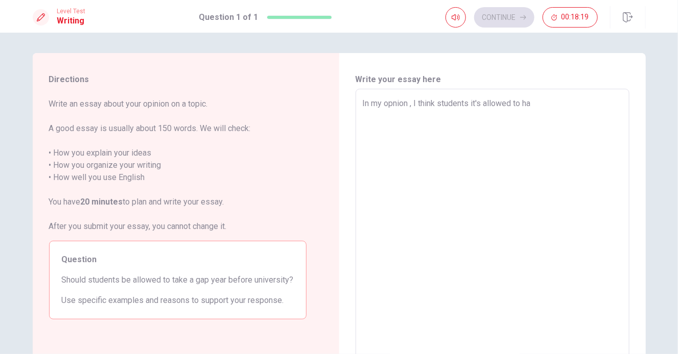
type textarea "In my opnion , I think students it's allowed to hav"
type textarea "x"
type textarea "In my opnion , I think students it's allowed to have"
type textarea "x"
type textarea "In my opnion , I think students it's allowed to have"
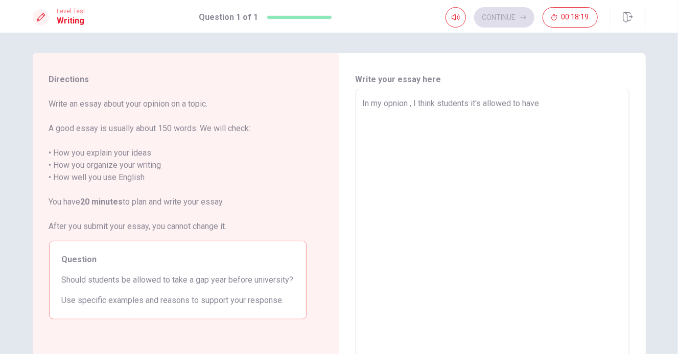
type textarea "x"
type textarea "In my opnion , I think students it's allowed to have a"
type textarea "x"
type textarea "In my opnion , I think students it's allowed to have a"
type textarea "x"
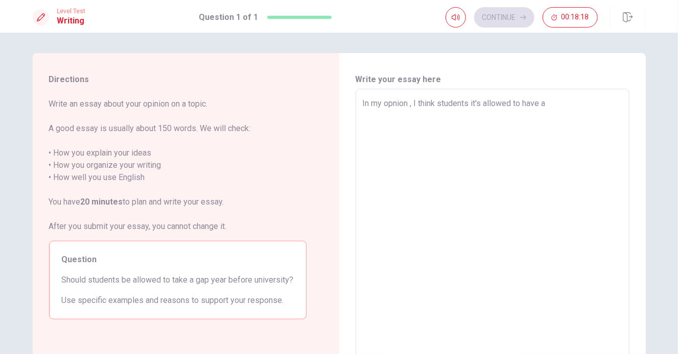
type textarea "In my opnion , I think students it's allowed to have a g"
type textarea "x"
type textarea "In my opnion , I think students it's allowed to have a ga"
type textarea "x"
type textarea "In my opnion , I think students it's allowed to have a gap"
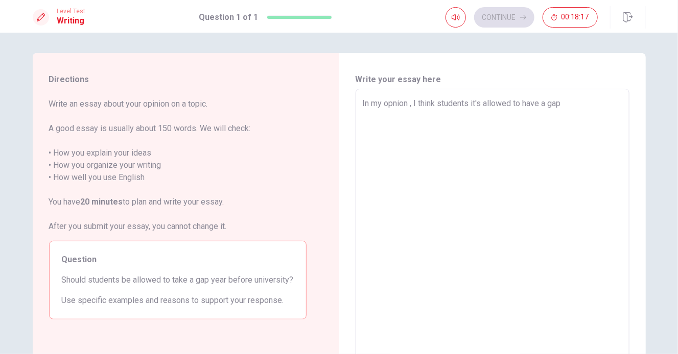
type textarea "x"
type textarea "In my opnion , I think students it's allowed to have a gap"
type textarea "x"
type textarea "In my opnion , I think students it's allowed to have a gap y"
type textarea "x"
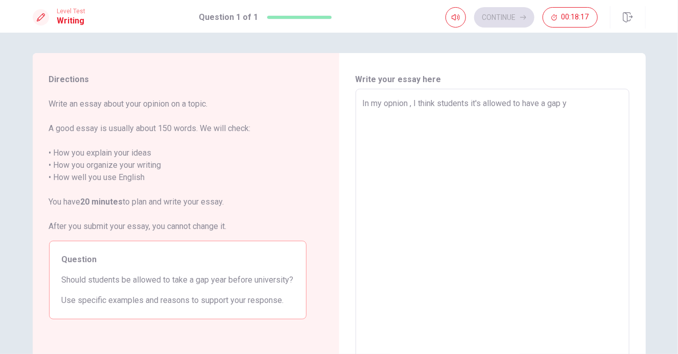
type textarea "In my opnion , I think students it's allowed to have a gap ye"
type textarea "x"
type textarea "In my opnion , I think students it's allowed to have a gap yea"
type textarea "x"
type textarea "In my opnion , I think students it's allowed to have a gap yeat"
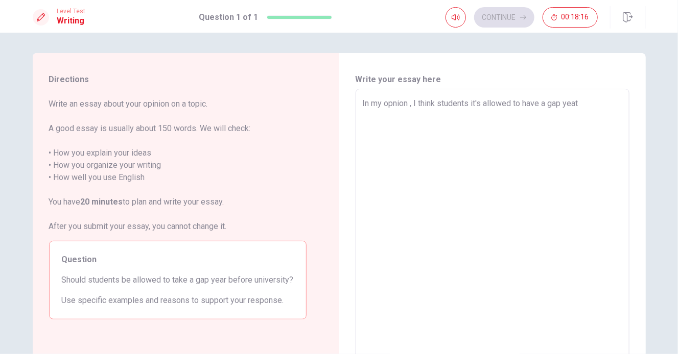
type textarea "x"
type textarea "In my opnion , I think students it's allowed to have a gap yea"
type textarea "x"
type textarea "In my opnion , I think students it's allowed to have a gap year"
type textarea "x"
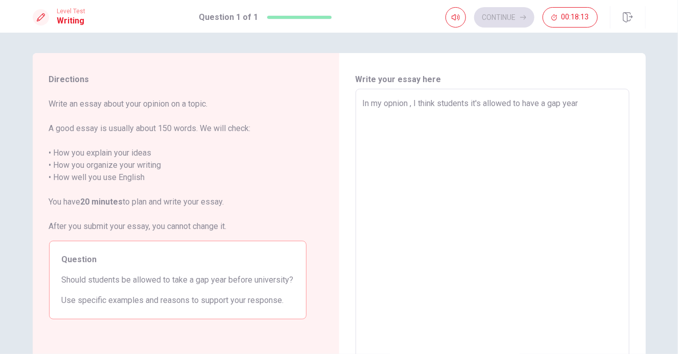
type textarea "In my opnion , I think students it's allowed to have a gap year，"
type textarea "x"
type textarea "In my opnion , I think students it's allowed to have a gap year"
type textarea "x"
type textarea "In my opnion , I think students it's allowed to have a gap year,"
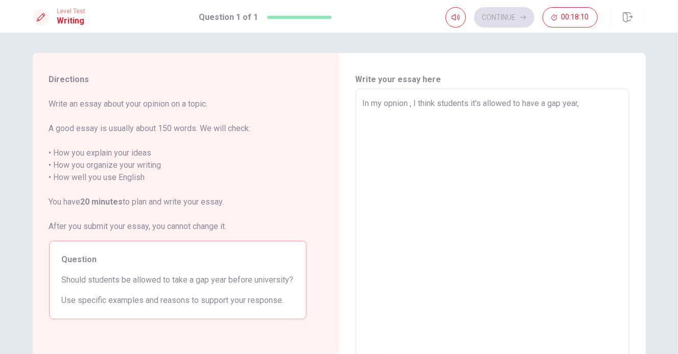
type textarea "x"
type textarea "In my opnion , I think students it's allowed to have a gap year,B"
type textarea "x"
type textarea "In my opnion , I think students it's allowed to have a gap year,Be"
type textarea "x"
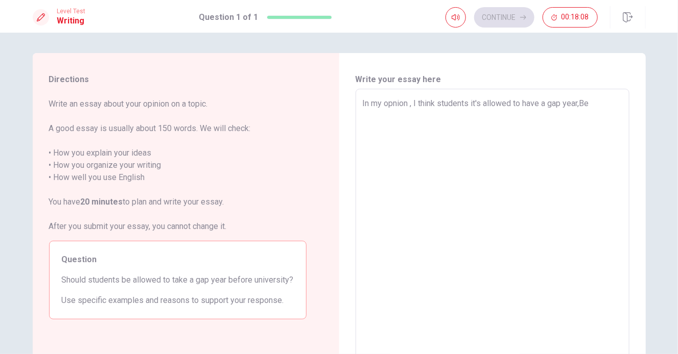
type textarea "In my opnion , I think students it's allowed to have a gap year,Bec"
type textarea "x"
type textarea "In my opnion , I think students it's allowed to have a gap year,Beca"
type textarea "x"
type textarea "In my opnion , I think students it's allowed to have a gap year,[PERSON_NAME]"
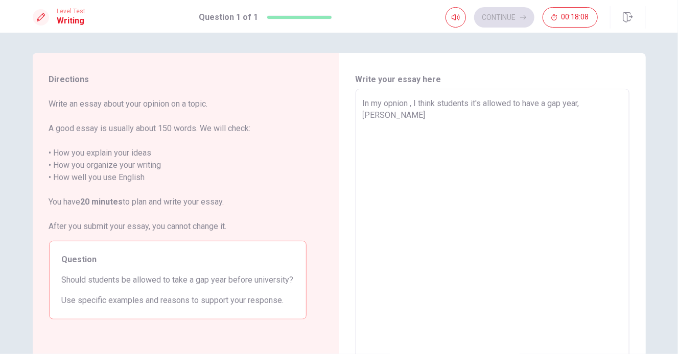
type textarea "x"
type textarea "In my opnion , I think students it's allowed to have a gap year,[PERSON_NAME]"
type textarea "x"
type textarea "In my opnion , I think students it's allowed to have a gap year,Becausr"
type textarea "x"
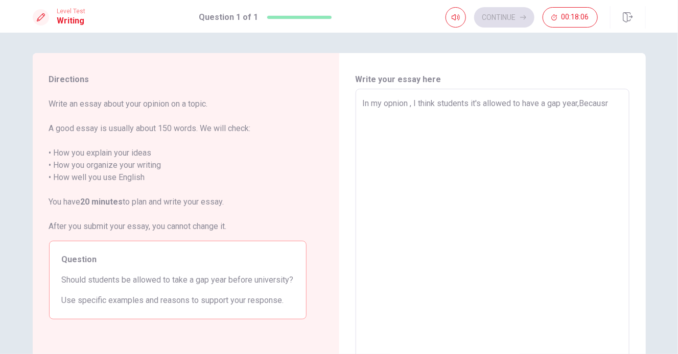
type textarea "In my opnion , I think students it's allowed to have a gap year,[PERSON_NAME]"
type textarea "x"
type textarea "In my opnion , I think students it's allowed to have a gap year,Because"
type textarea "x"
type textarea "In my opnion , I think students it's allowed to have a gap year,Because"
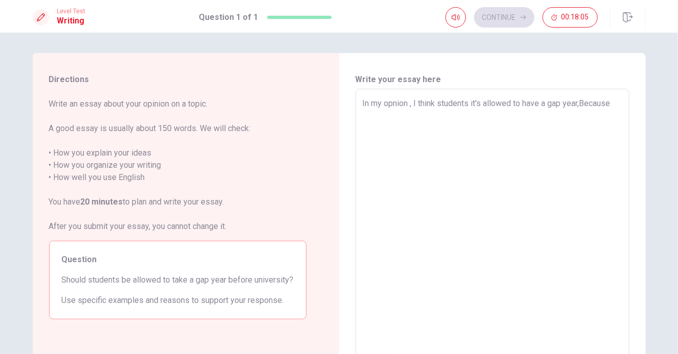
type textarea "x"
type textarea "In my opnion , I think students it's allowed to have a gap year,Because t"
type textarea "x"
type textarea "In my opnion , I think students it's allowed to have a gap year,Because th"
type textarea "x"
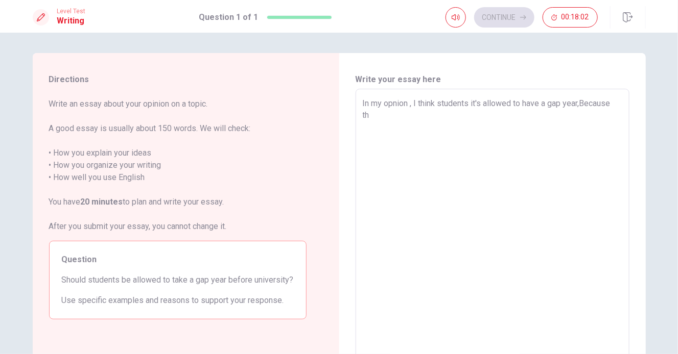
type textarea "In my opnion , I think students it's allowed to have a gap year,Because the"
type textarea "x"
type textarea "In my opnion , I think students it's allowed to have a gap year,Because they"
type textarea "x"
type textarea "In my opnion , I think students it's allowed to have a gap year,Because they"
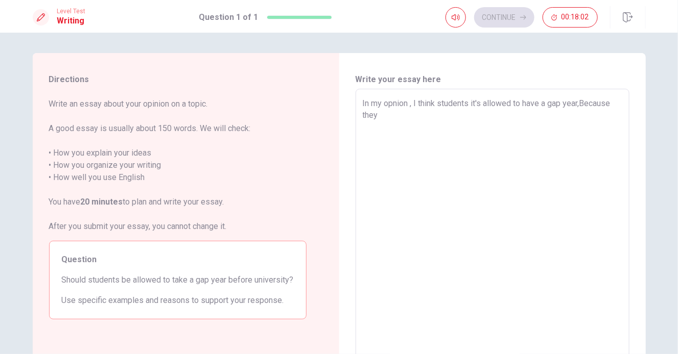
type textarea "x"
type textarea "In my opnion , I think students it's allowed to have a gap year,Because they w"
type textarea "x"
type textarea "In my opnion , I think students it's allowed to have a gap year,Because they wi"
type textarea "x"
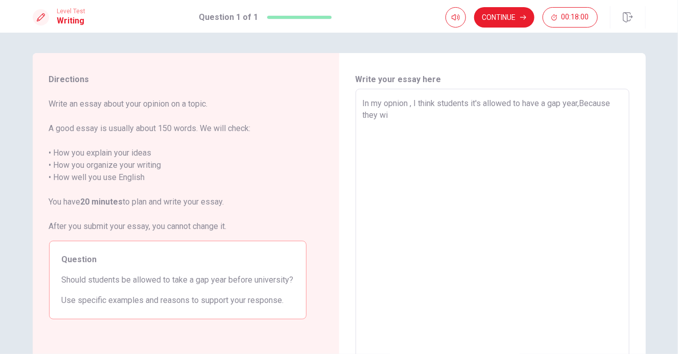
type textarea "In my opnion , I think students it's allowed to have a gap year,Because they wil"
type textarea "x"
type textarea "In my opnion , I think students it's allowed to have a gap year,Because they wi…"
type textarea "x"
type textarea "In my opnion , I think students it's allowed to have a gap year,Because they wi…"
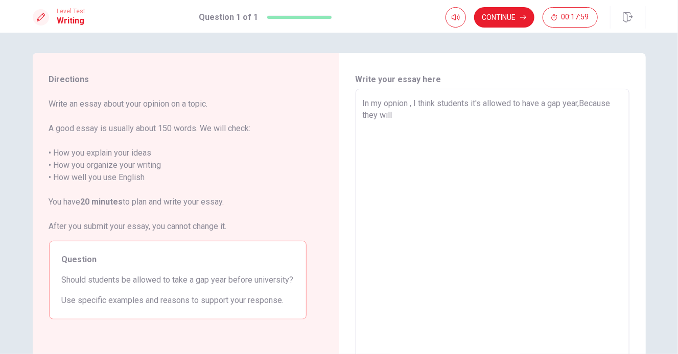
type textarea "x"
type textarea "In my opnion , I think students it's allowed to have a gap year,Because they wi…"
type textarea "x"
type textarea "In my opnion , I think students it's allowed to have a gap year,Because they wi…"
type textarea "x"
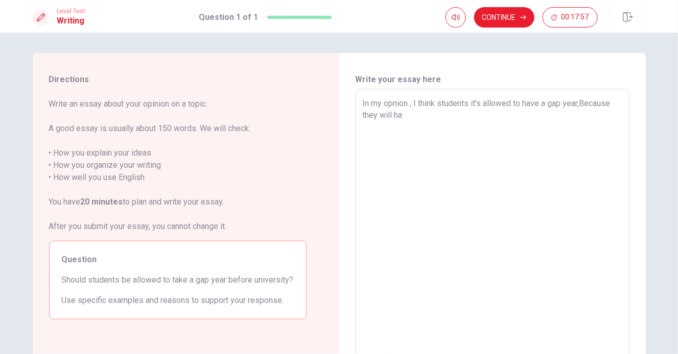
type textarea "In my opnion , I think students it's allowed to have a gap year,Because they wi…"
type textarea "x"
click at [393, 104] on textarea "In my opnion , I think students it's allowed to have a gap year,Because they wi…" at bounding box center [492, 231] width 259 height 266
click at [481, 134] on textarea "In my opinion , I think students it's allowed to have a gap year,Because they w…" at bounding box center [492, 231] width 259 height 266
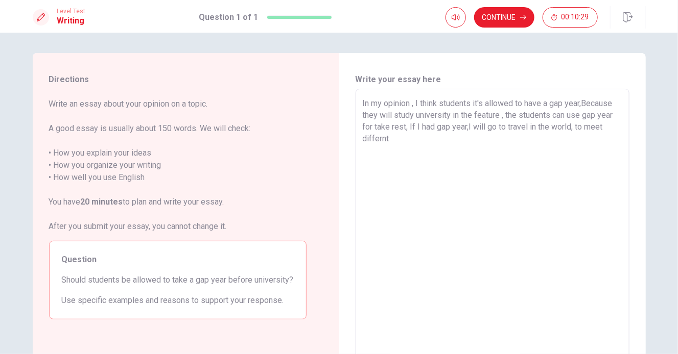
click at [601, 128] on textarea "In my opinion , I think students it's allowed to have a gap year,Because they w…" at bounding box center [492, 231] width 259 height 266
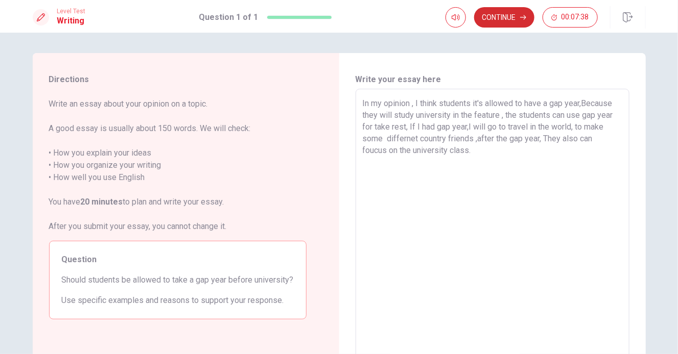
click at [510, 21] on button "Continue" at bounding box center [504, 17] width 60 height 20
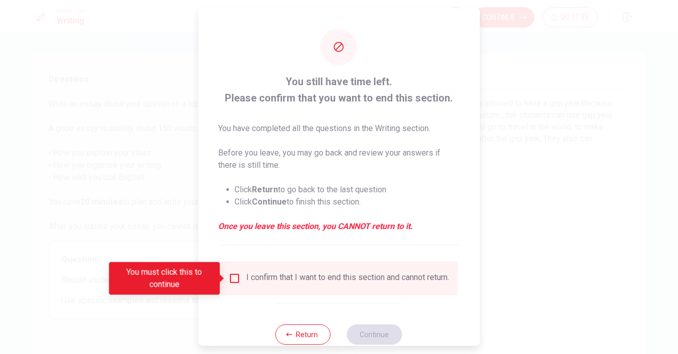
click at [261, 307] on div "You still have time left. Please confirm that you want to end this section. You…" at bounding box center [338, 186] width 281 height 357
click at [303, 336] on button "Return" at bounding box center [303, 335] width 55 height 20
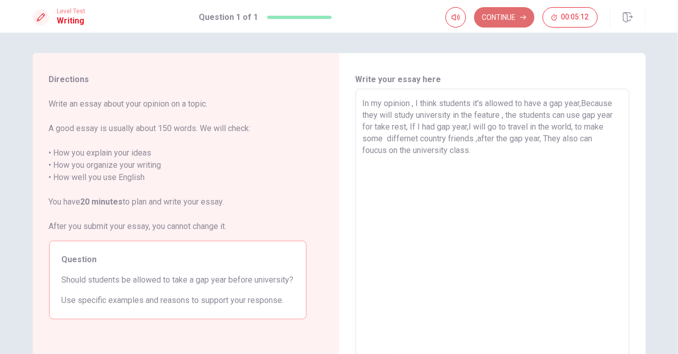
click at [508, 21] on button "Continue" at bounding box center [504, 17] width 60 height 20
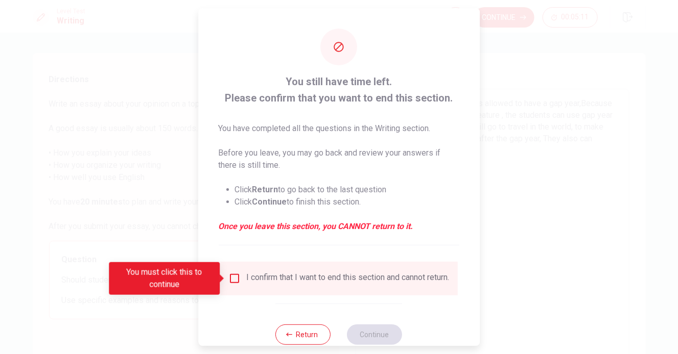
click at [231, 281] on input "You must click this to continue" at bounding box center [234, 279] width 12 height 12
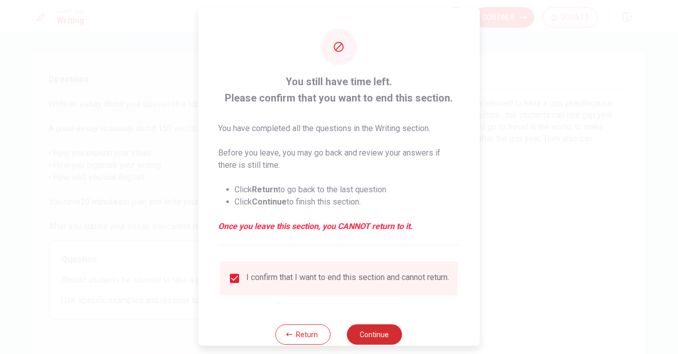
click at [364, 344] on button "Continue" at bounding box center [374, 335] width 55 height 20
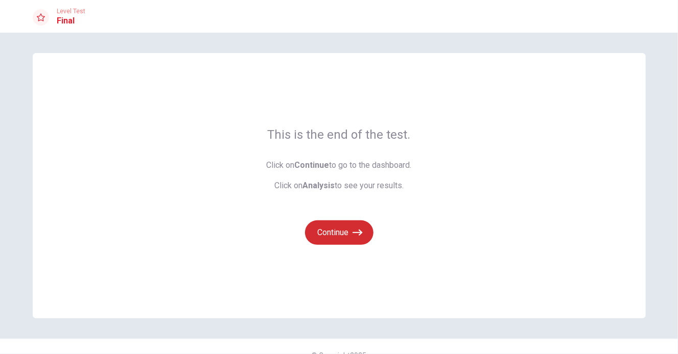
click at [336, 233] on button "Continue" at bounding box center [339, 233] width 68 height 25
